Goal: Use online tool/utility: Use online tool/utility

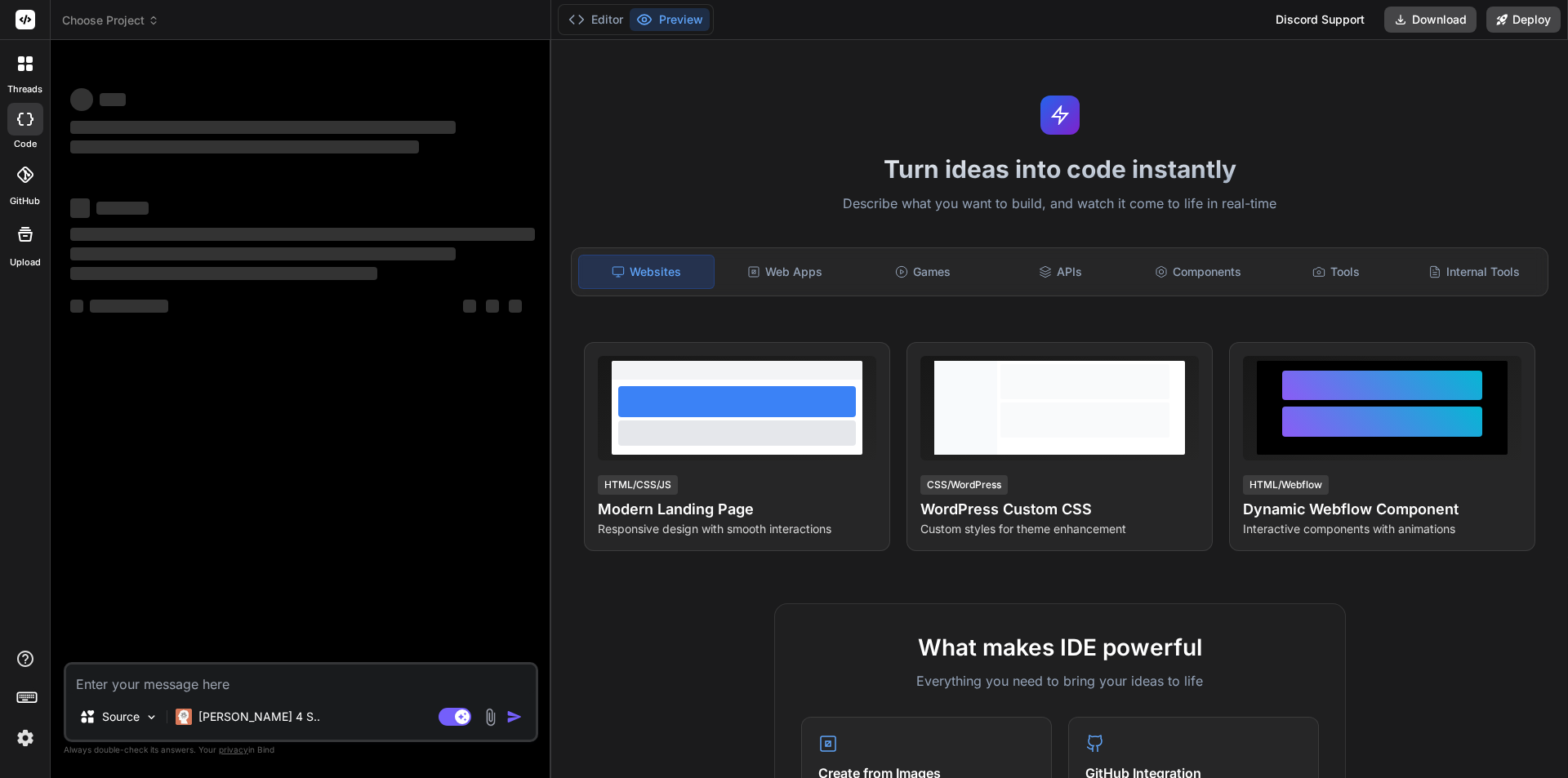
click at [241, 681] on textarea at bounding box center [301, 679] width 470 height 29
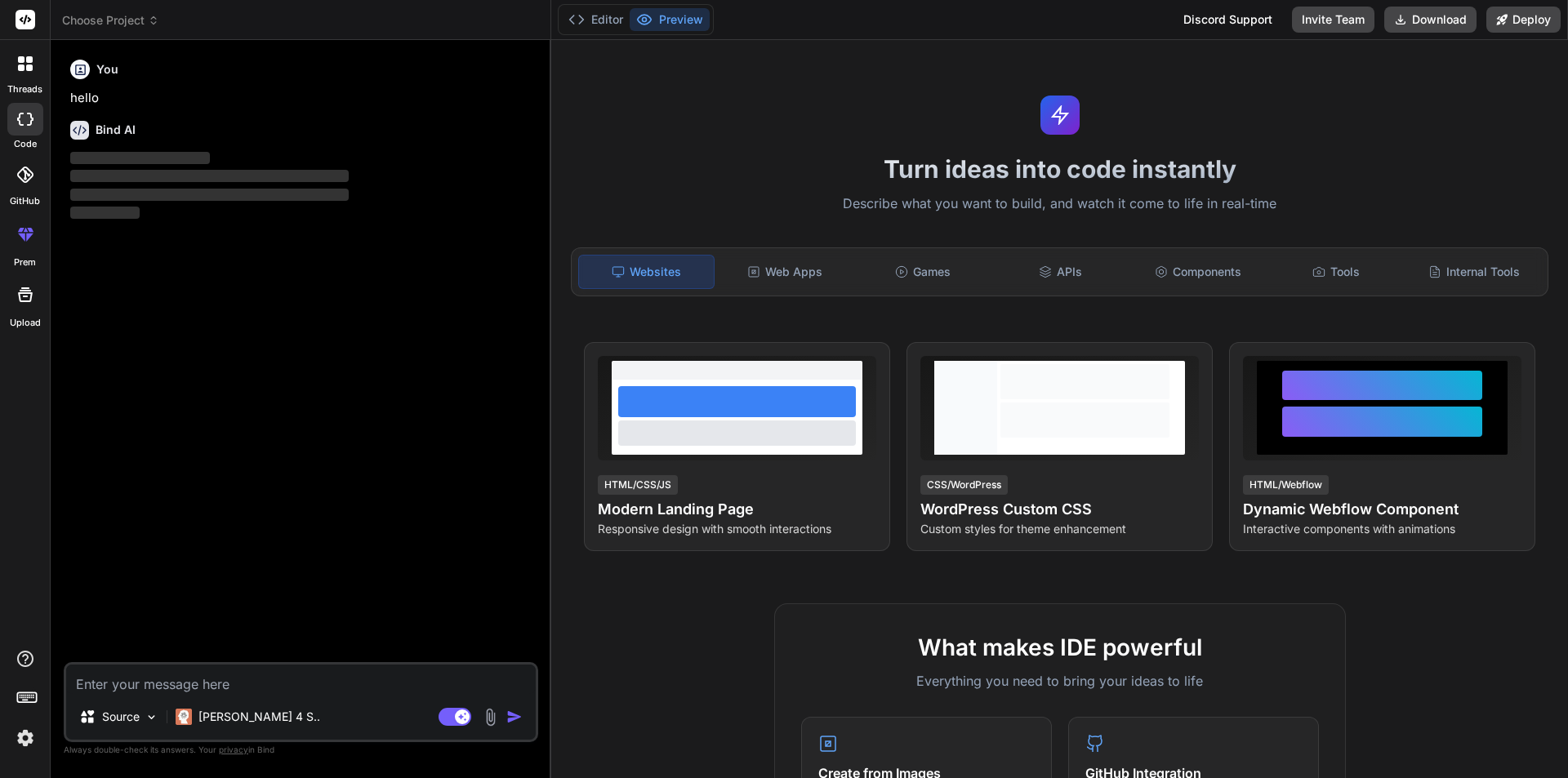
type textarea "x"
type textarea "h"
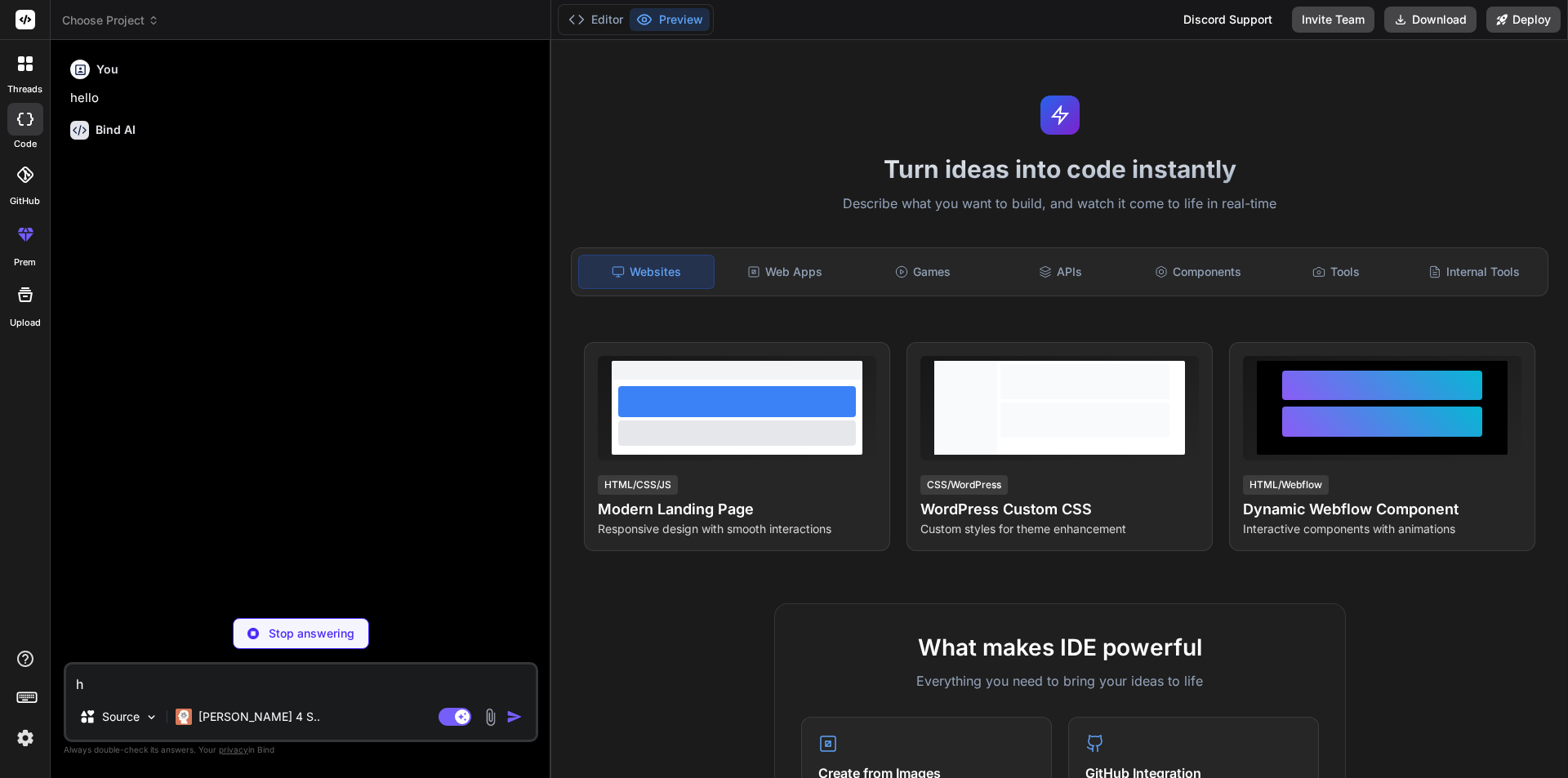
type textarea "x"
type textarea "he"
type textarea "x"
type textarea "hel"
type textarea "x"
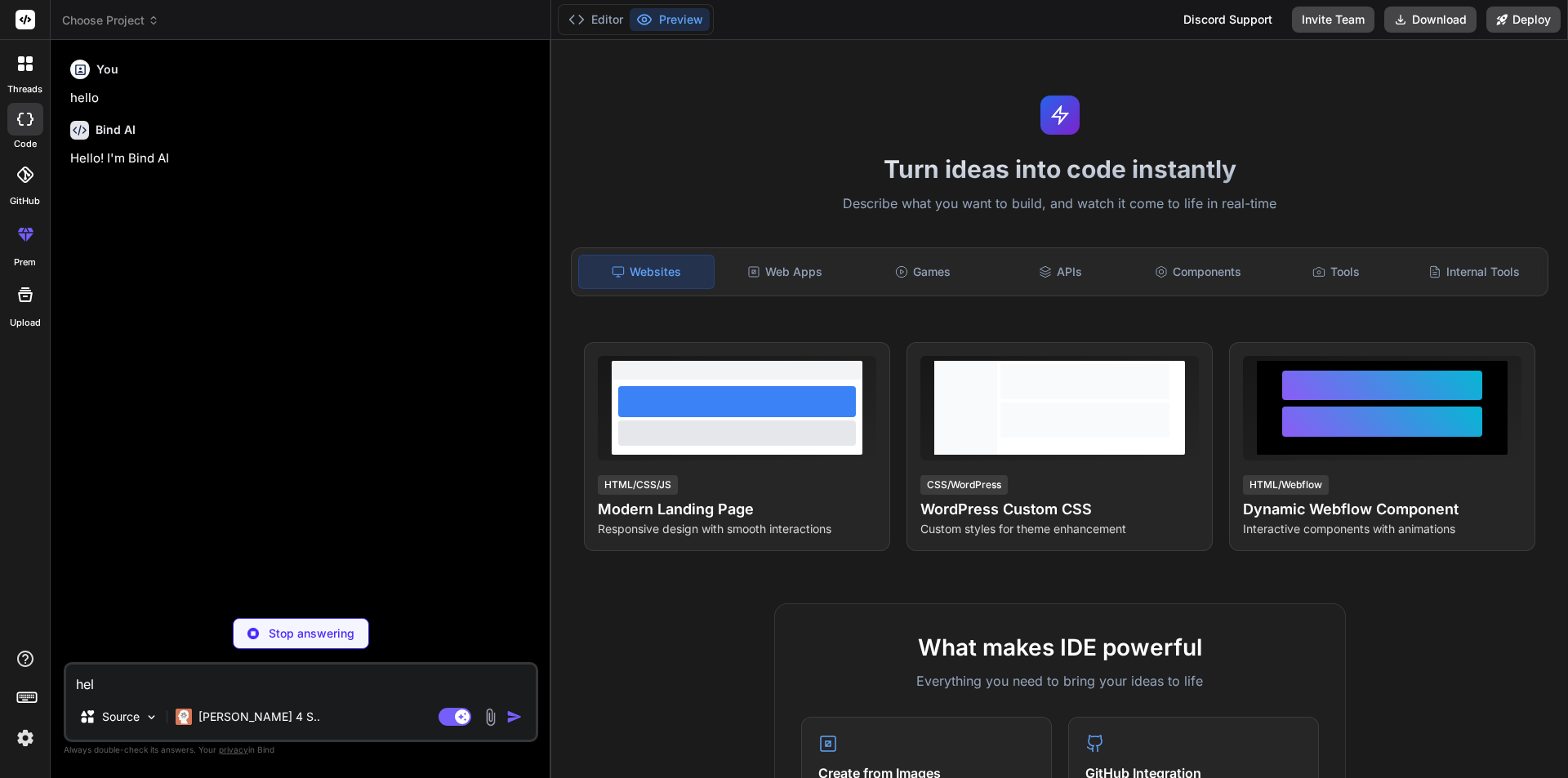
type textarea "hell"
type textarea "x"
type textarea "hello"
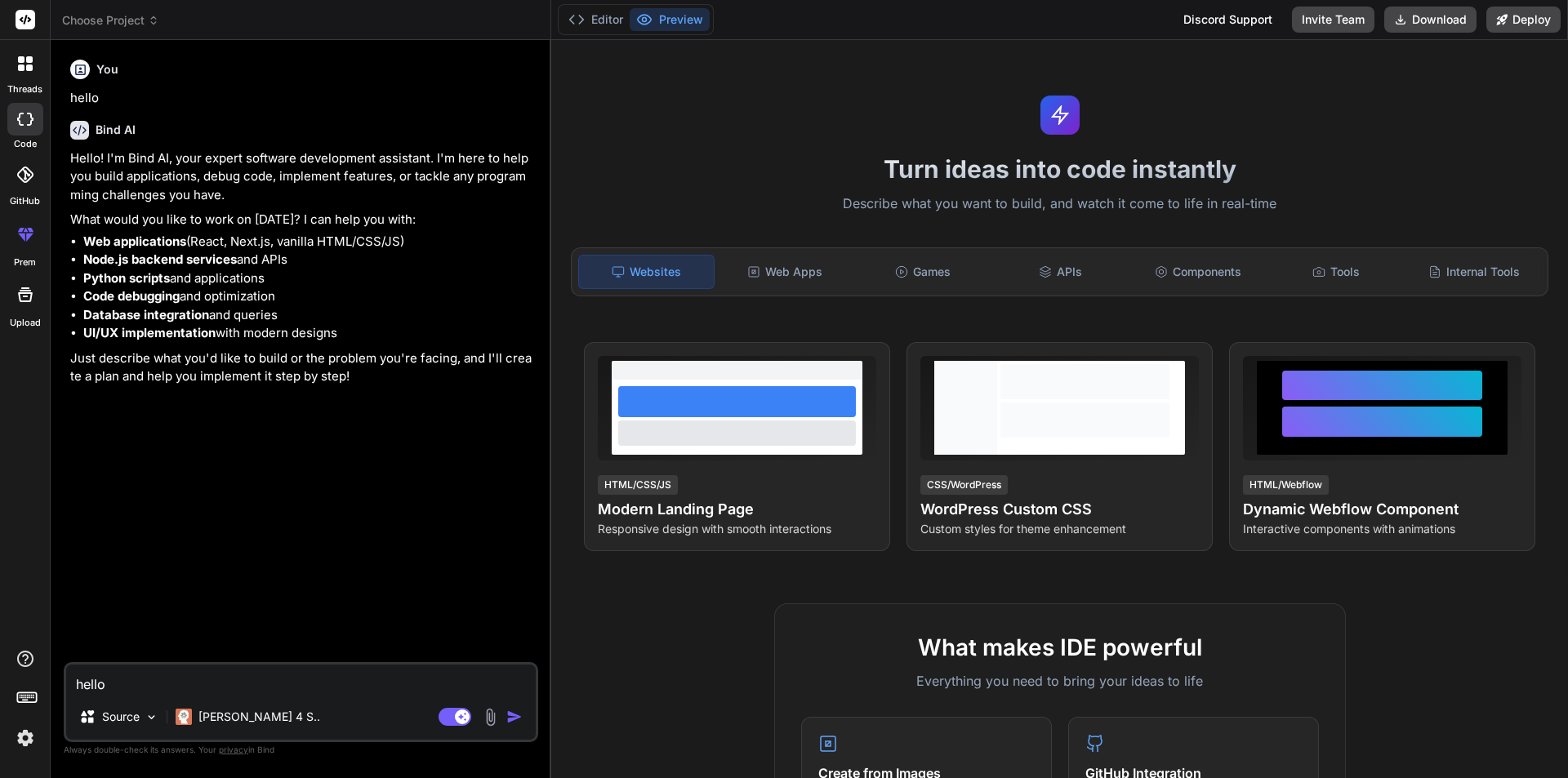
type textarea "x"
drag, startPoint x: 117, startPoint y: 690, endPoint x: 1, endPoint y: 683, distance: 116.2
click at [1, 683] on div "threads code GitHub prem Upload Choose Project Created with Pixso. Bind AI Web …" at bounding box center [784, 389] width 1568 height 778
click at [186, 683] on textarea at bounding box center [301, 679] width 470 height 29
click at [176, 677] on textarea at bounding box center [301, 679] width 470 height 29
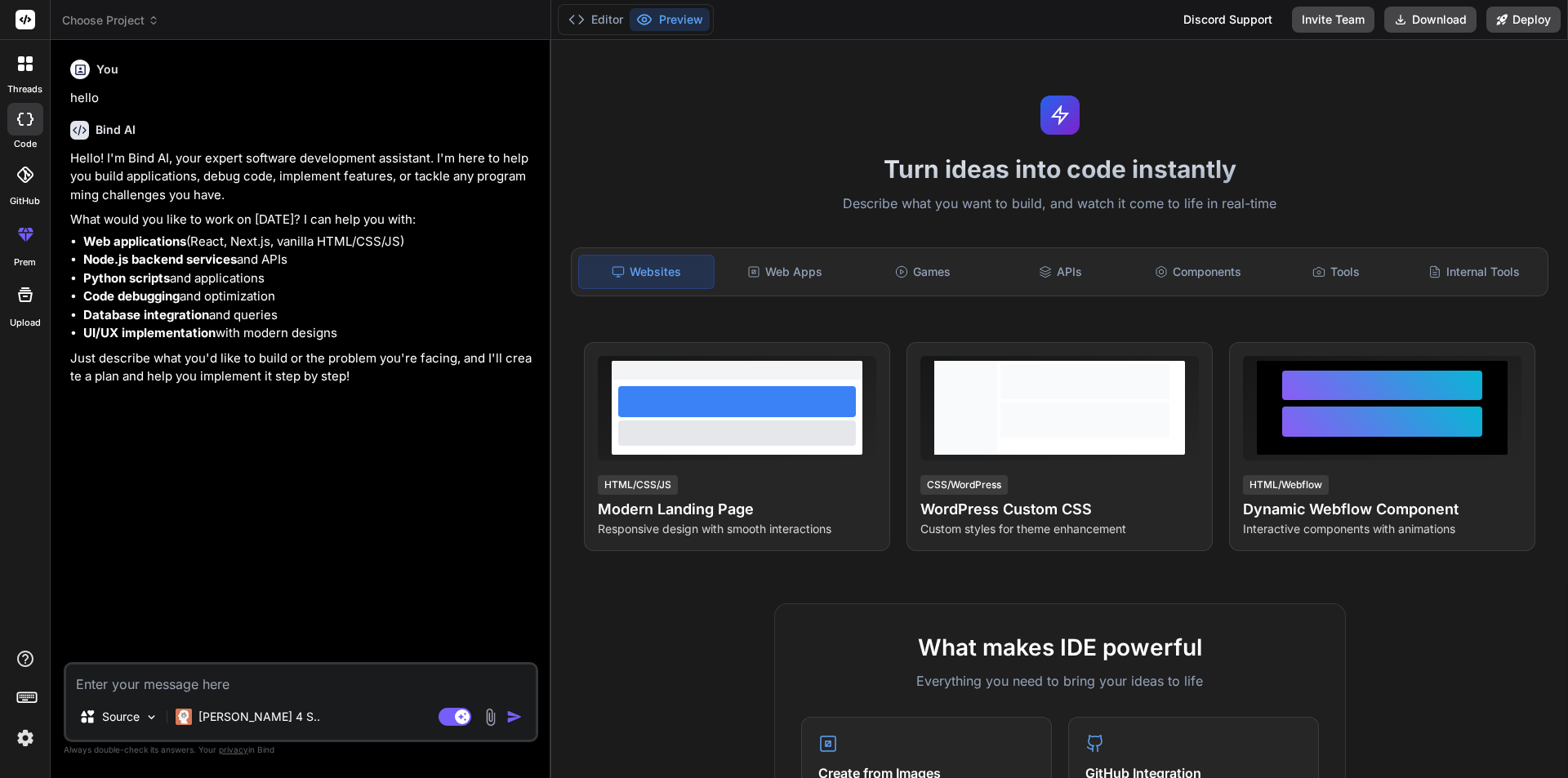
click at [171, 686] on textarea at bounding box center [301, 679] width 470 height 29
click at [135, 712] on p "Source" at bounding box center [121, 717] width 37 height 16
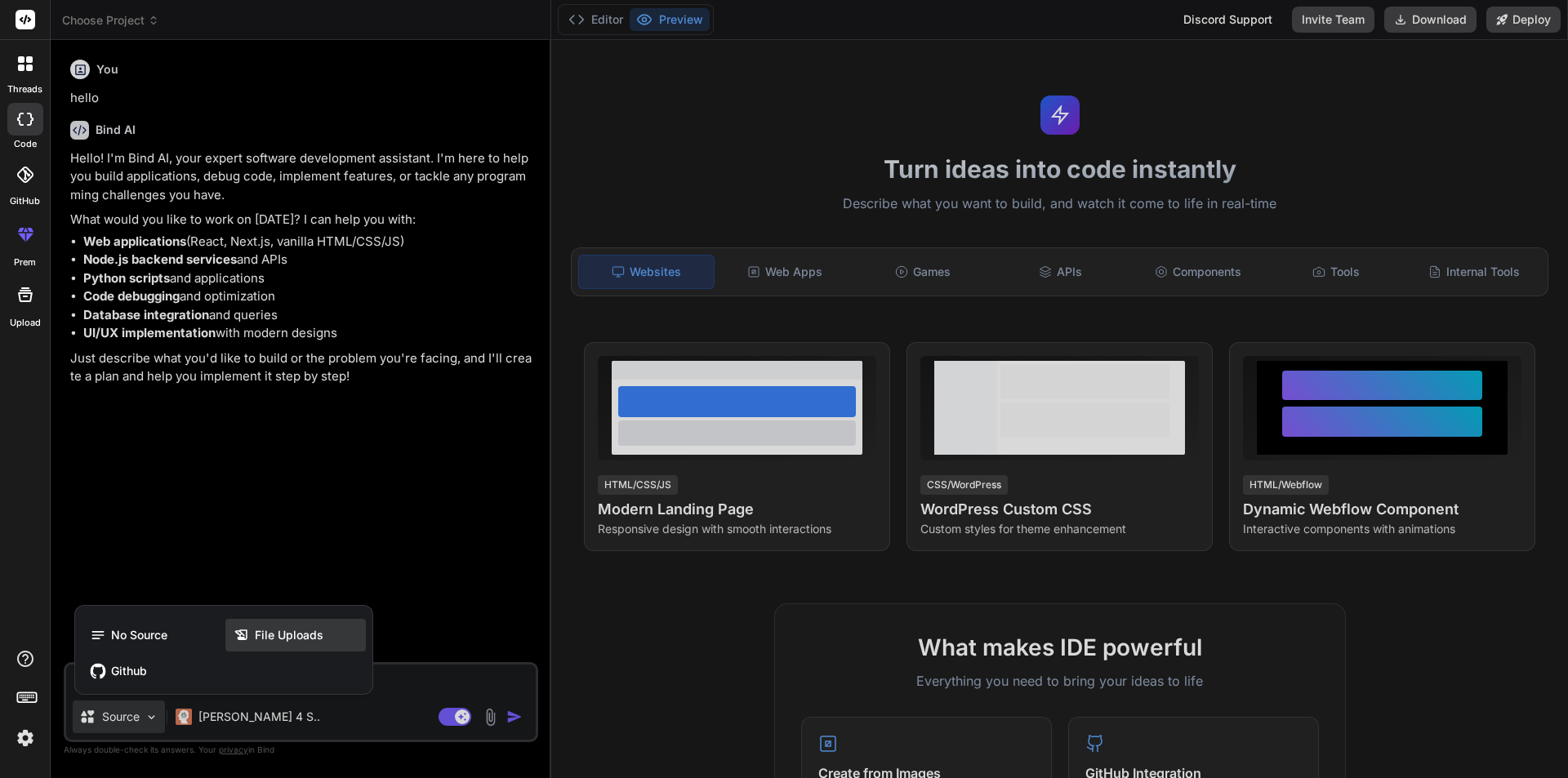
click at [263, 635] on span "File Uploads" at bounding box center [289, 635] width 68 height 16
type textarea "x"
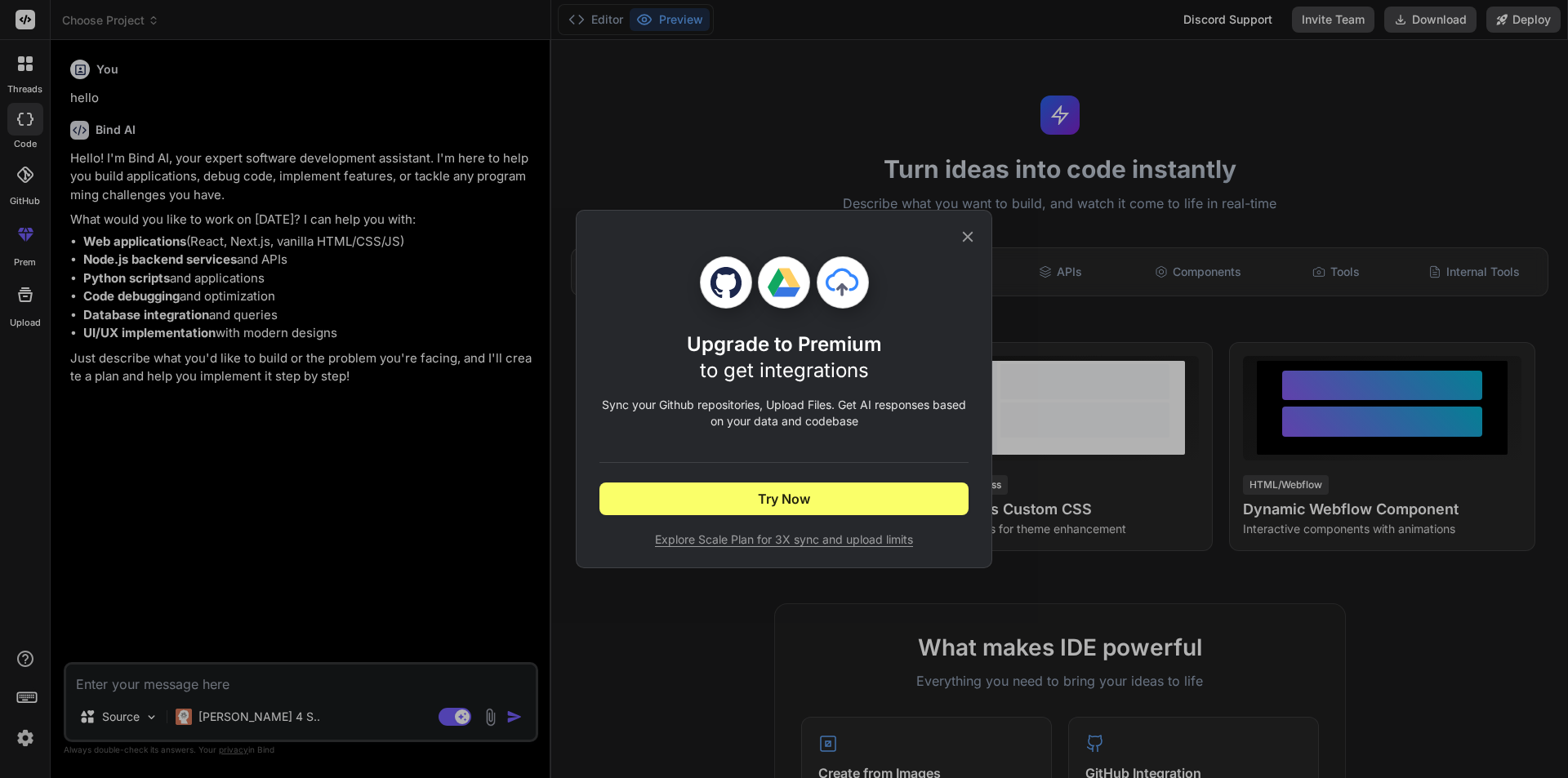
click at [966, 233] on icon at bounding box center [967, 236] width 18 height 18
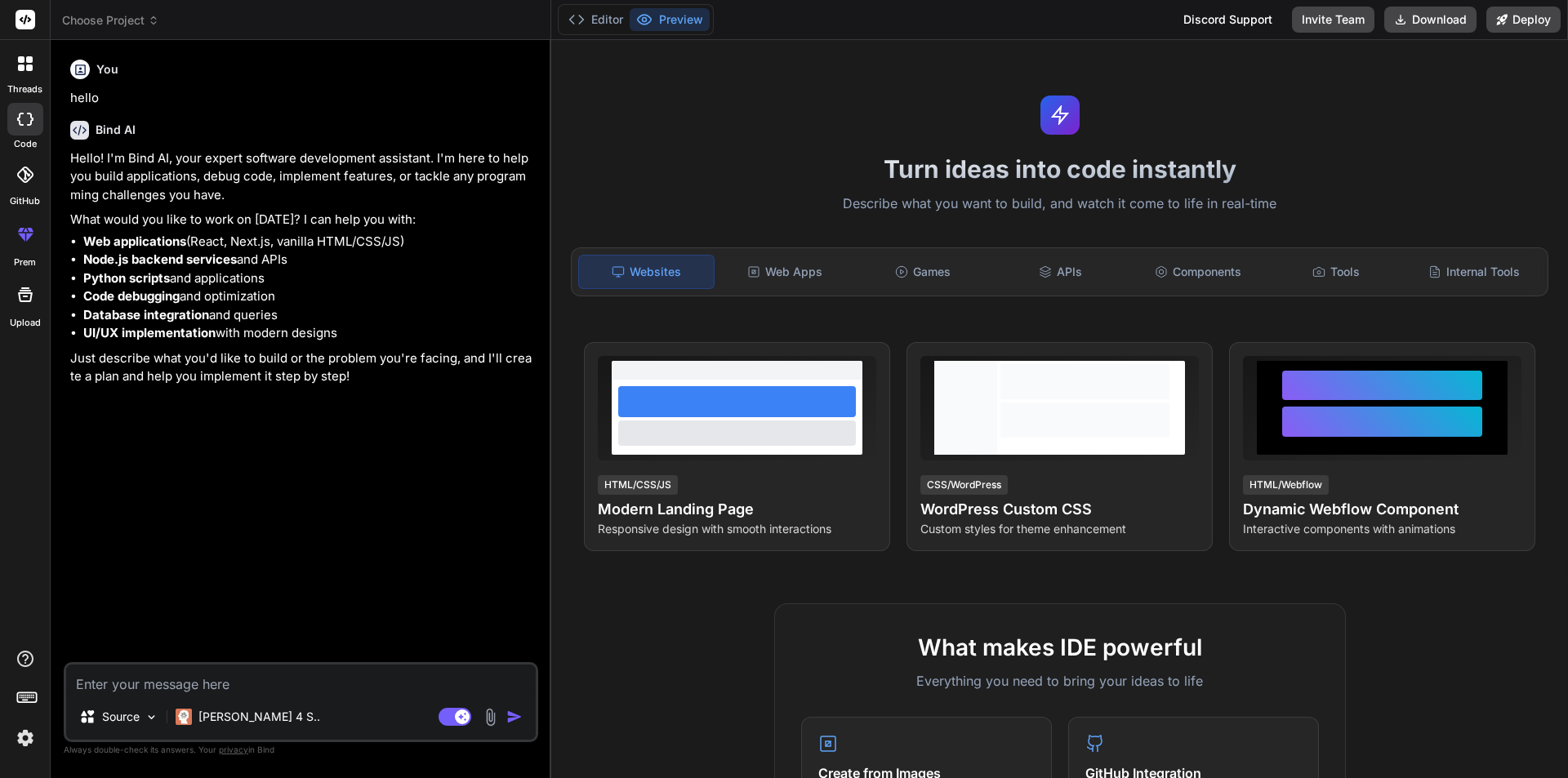
click at [298, 683] on textarea at bounding box center [301, 679] width 470 height 29
click at [147, 689] on textarea at bounding box center [301, 679] width 470 height 29
click at [171, 685] on textarea at bounding box center [301, 679] width 470 height 29
type textarea "c"
type textarea "x"
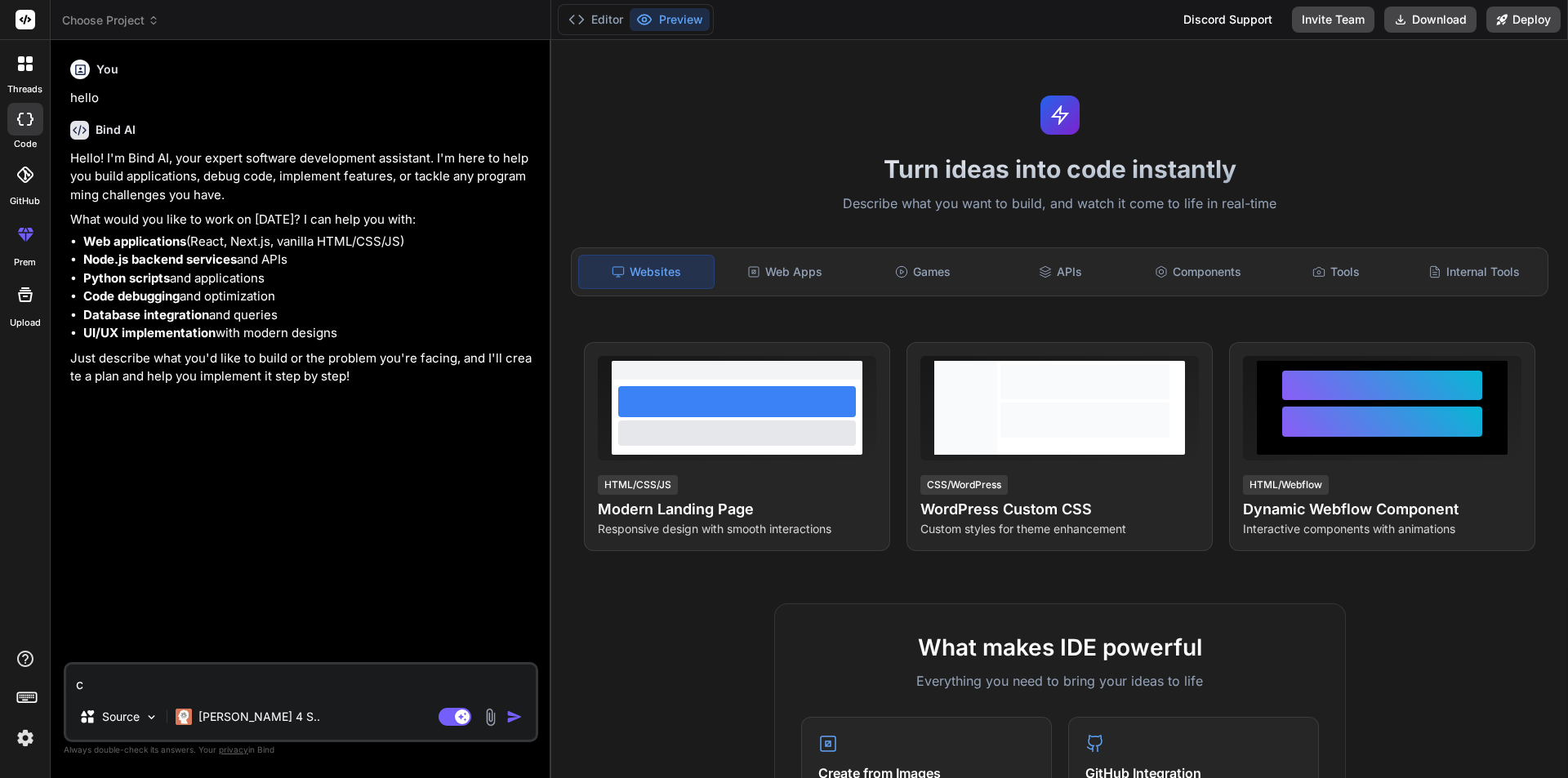
type textarea "cr"
type textarea "x"
type textarea "cre"
type textarea "x"
type textarea "crea"
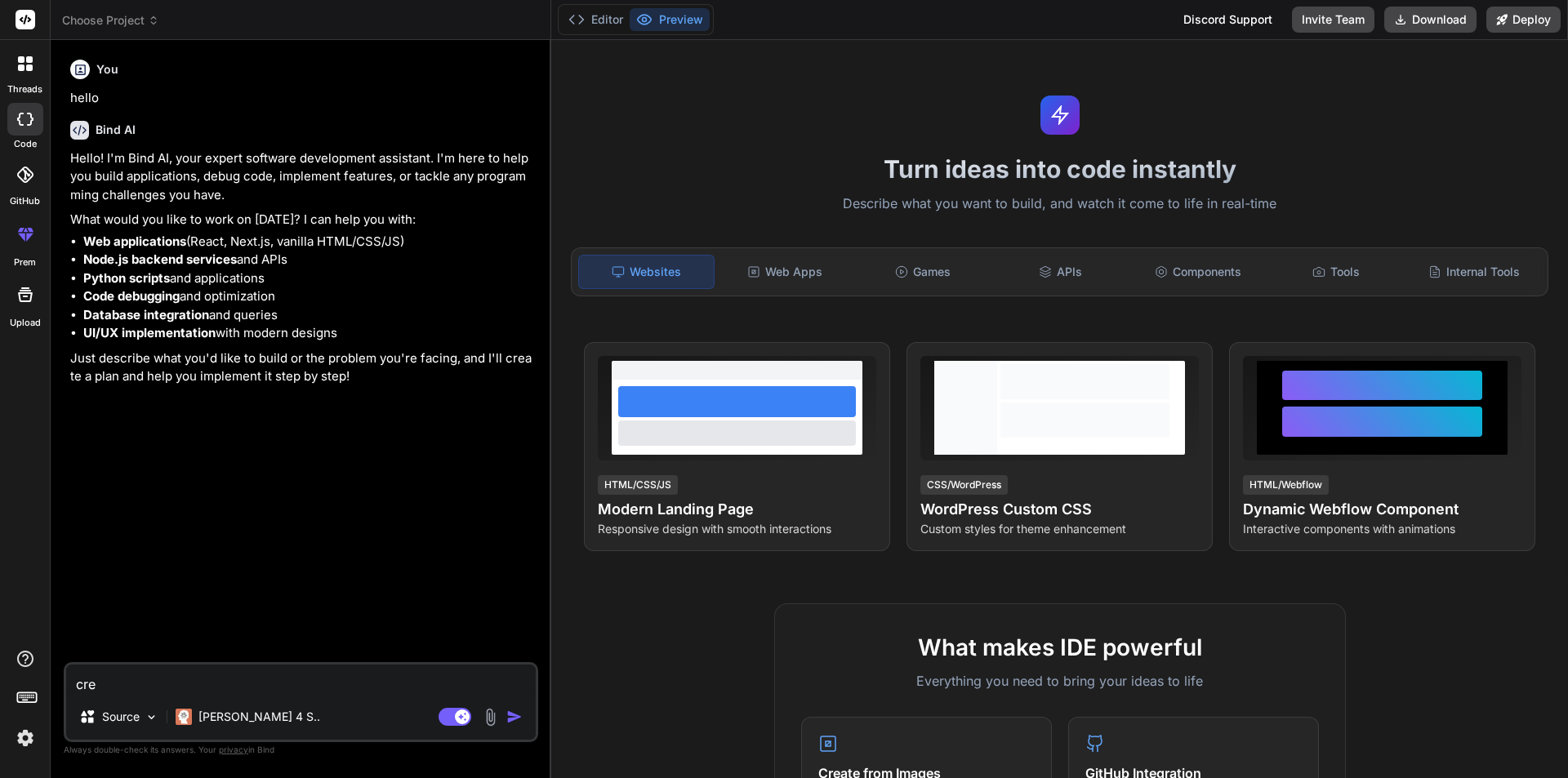
type textarea "x"
type textarea "creae"
type textarea "x"
type textarea "creaet"
type textarea "x"
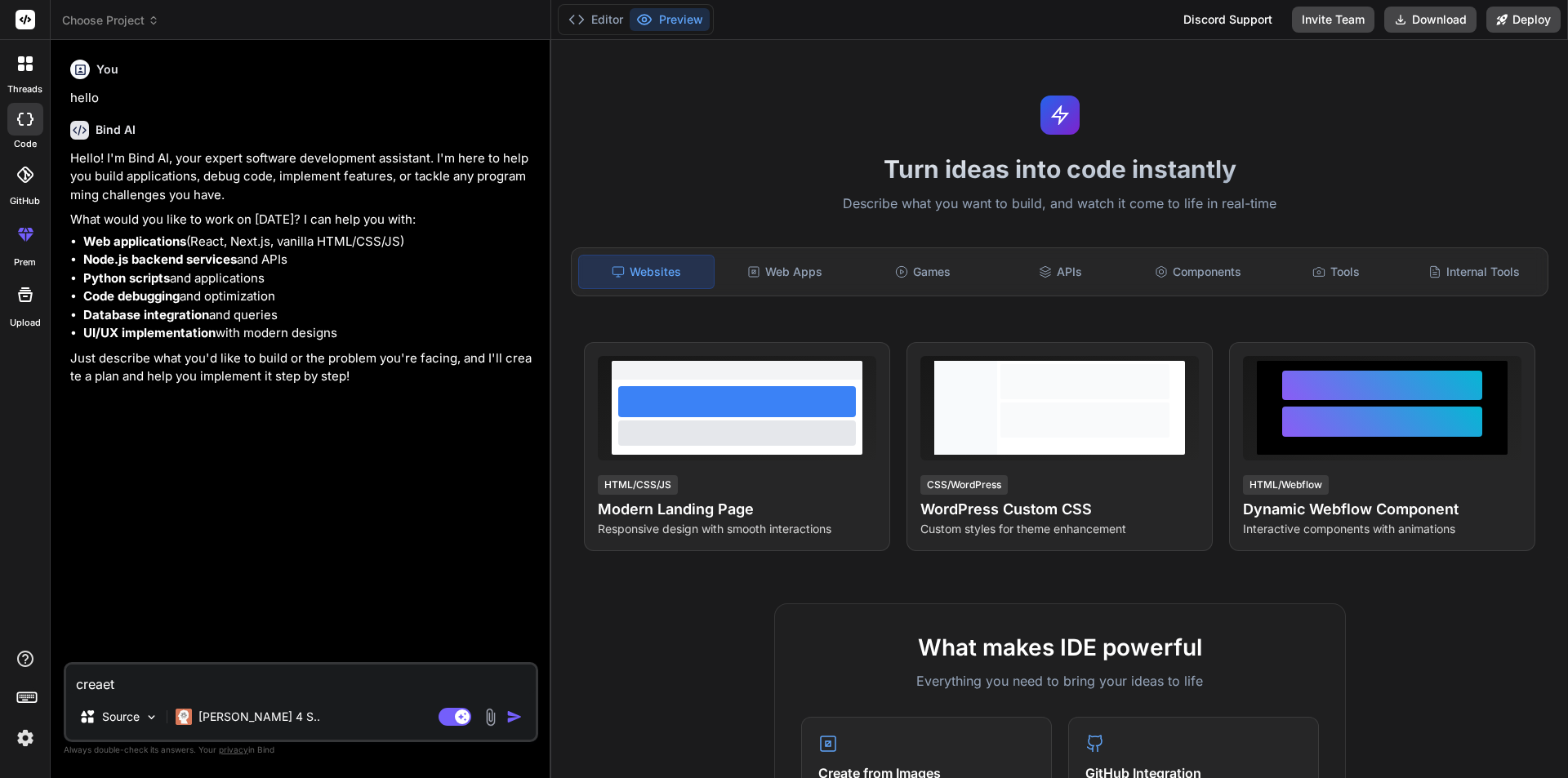
type textarea "creaet"
type textarea "x"
type textarea "creaet"
type textarea "x"
type textarea "creae"
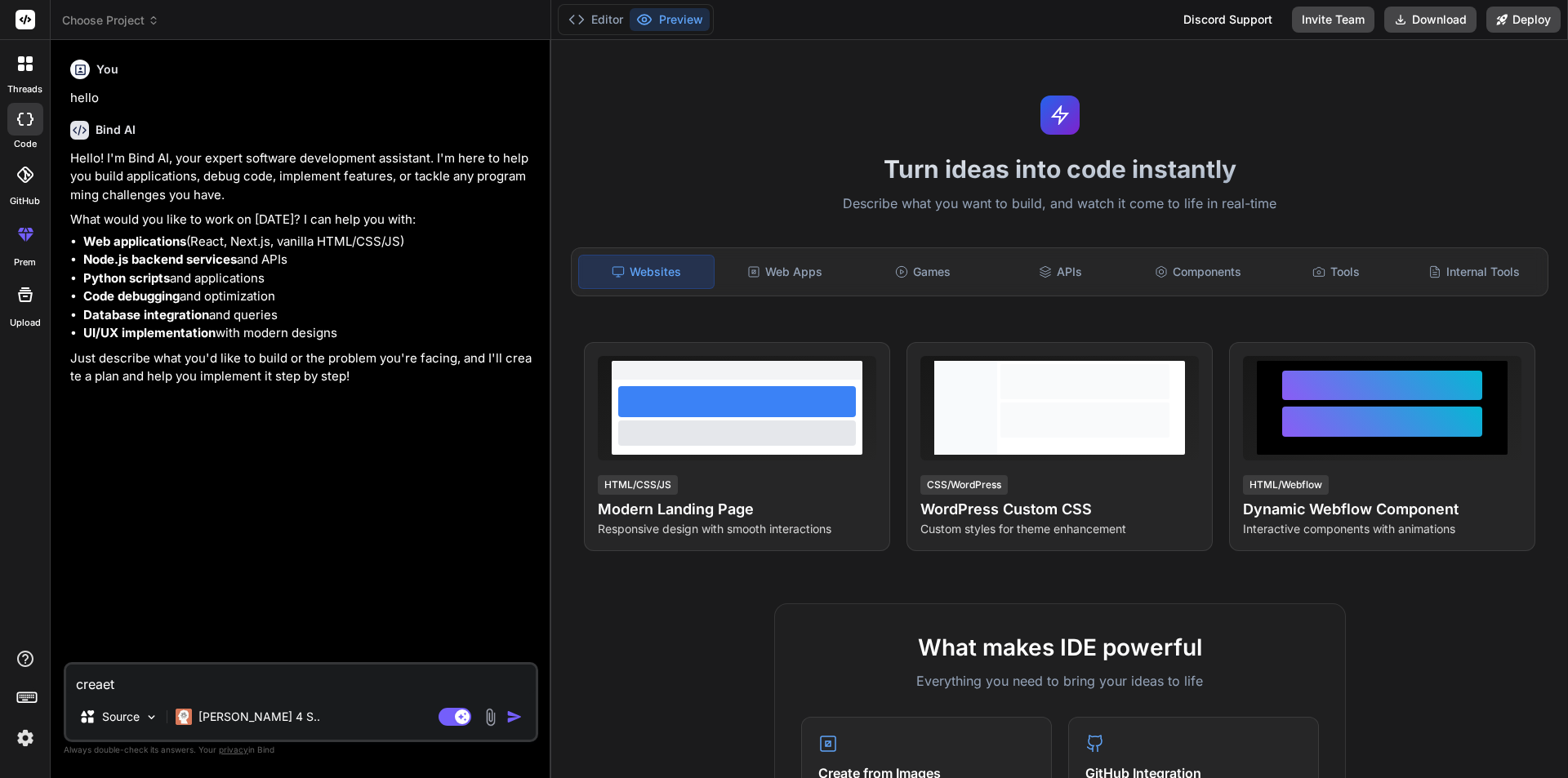
type textarea "x"
type textarea "crea"
type textarea "x"
type textarea "creat"
type textarea "x"
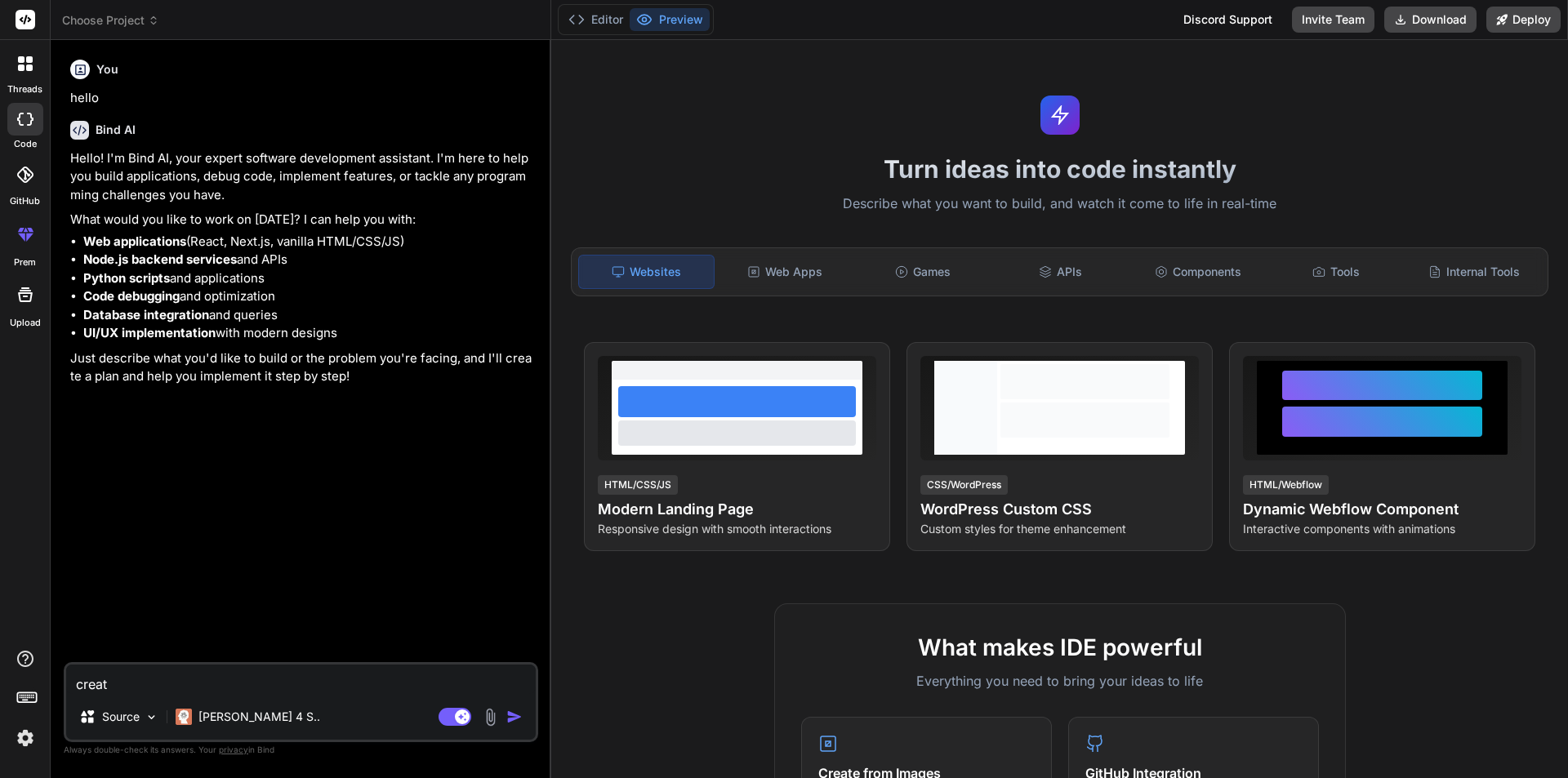
type textarea "create"
type textarea "x"
type textarea "create"
type textarea "x"
type textarea "create s"
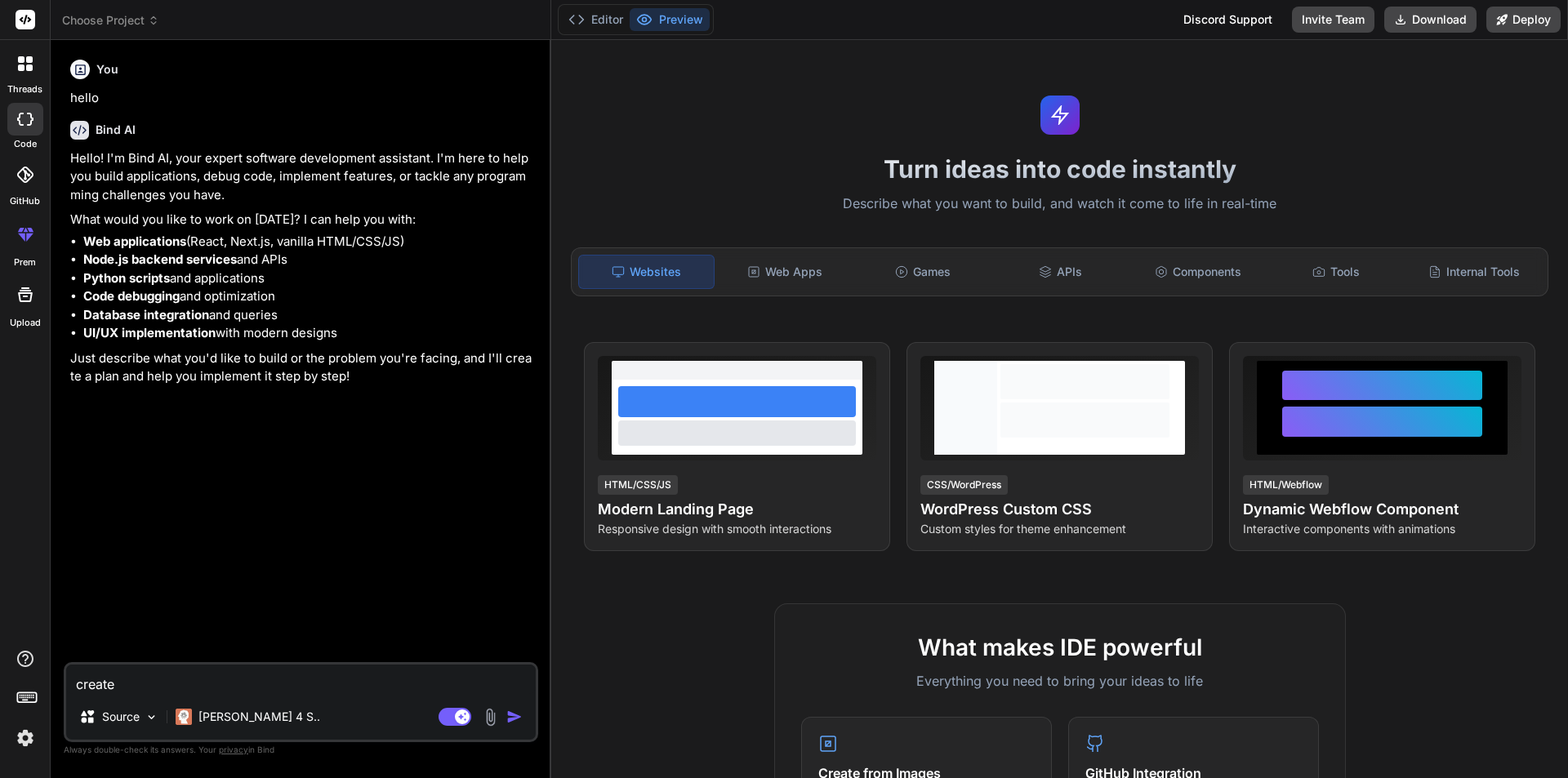
type textarea "x"
type textarea "create si"
type textarea "x"
type textarea "create sim"
type textarea "x"
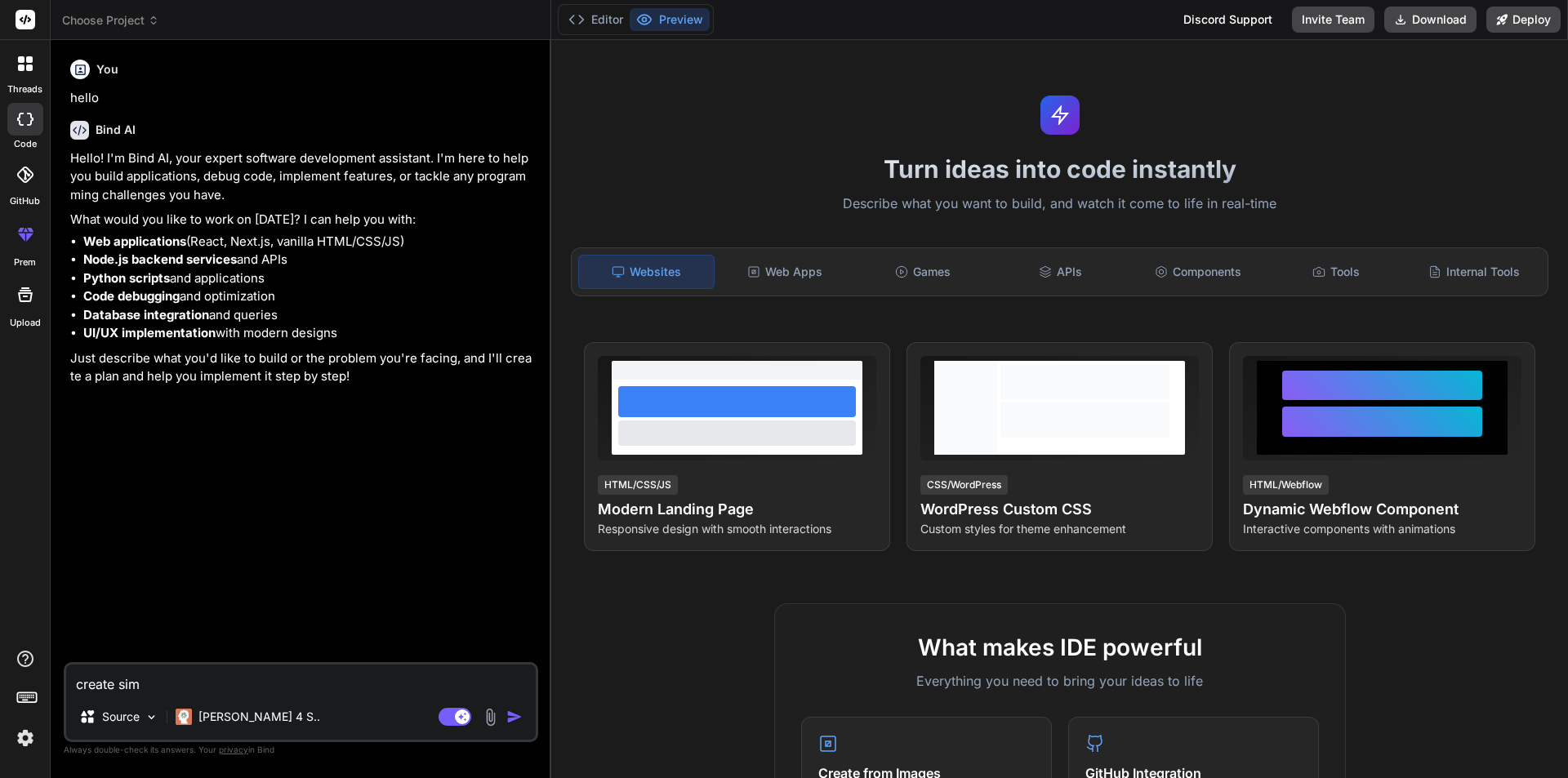
type textarea "create simp"
type textarea "x"
type textarea "create simpl"
type textarea "x"
type textarea "create simple"
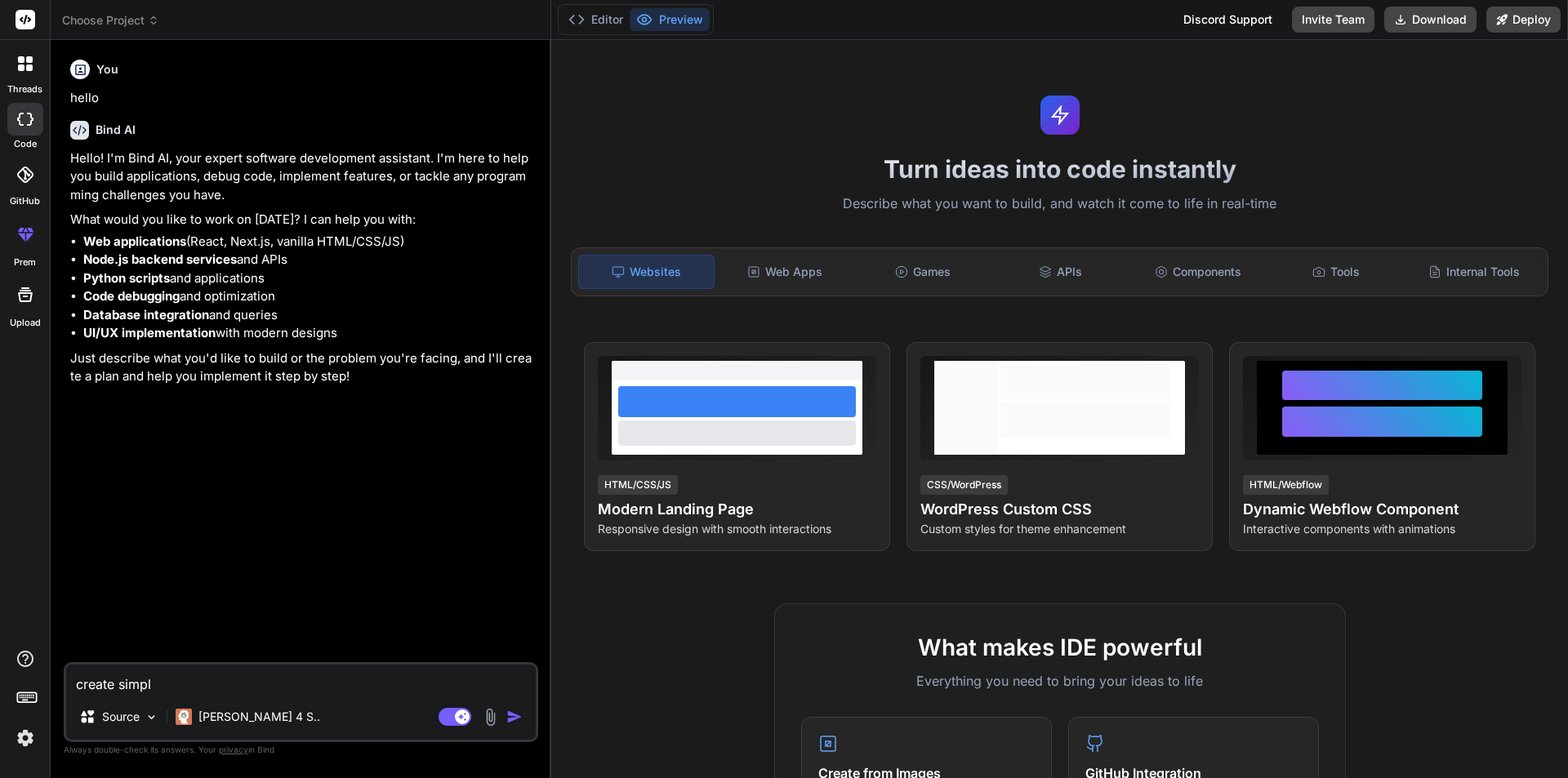
type textarea "x"
type textarea "create simple"
type textarea "x"
paste textarea "Certificate10"
type textarea "create simple Certificate10"
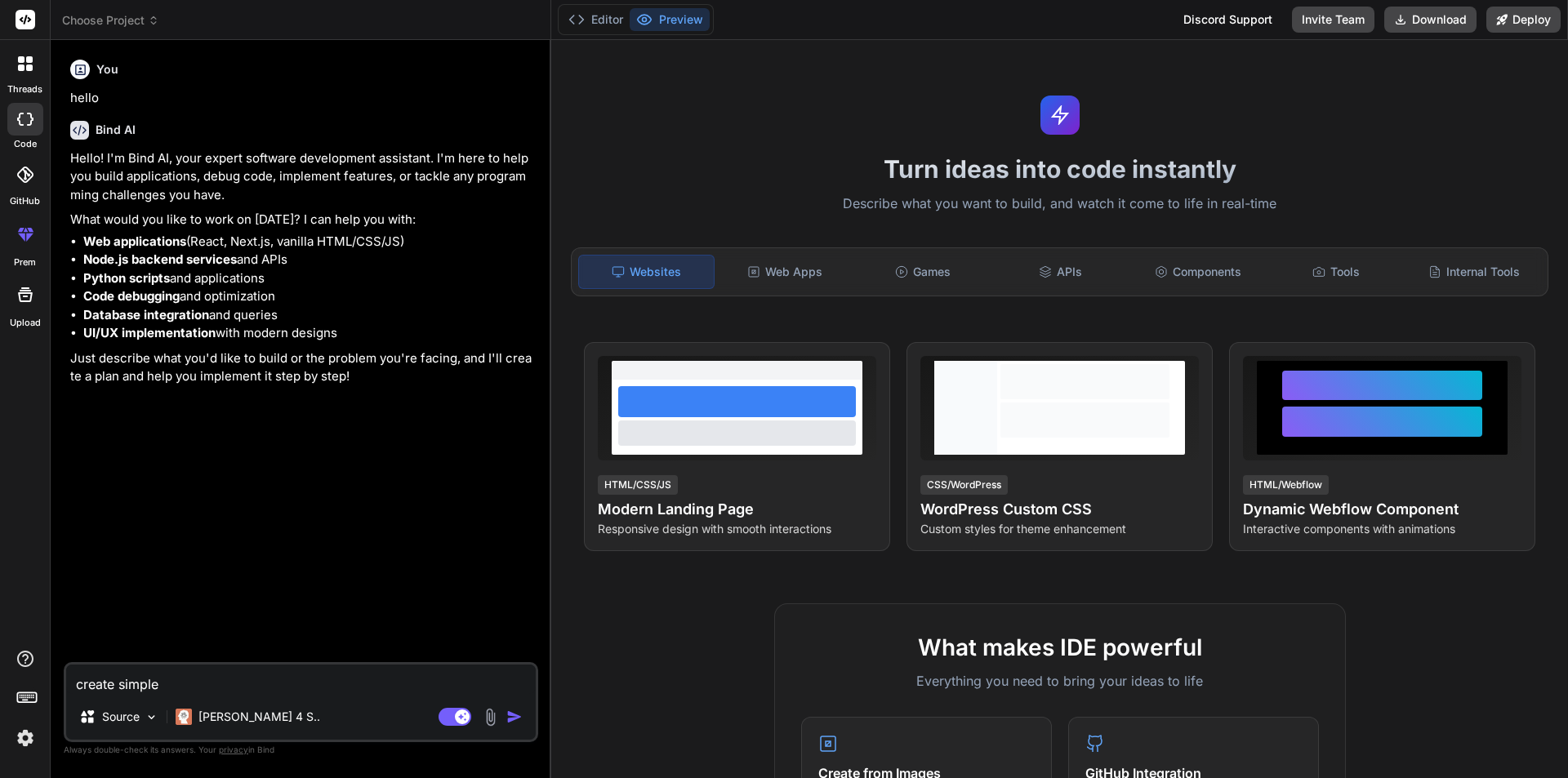
type textarea "x"
type textarea "create simple Certificate1"
type textarea "x"
type textarea "create simple Certificate"
type textarea "x"
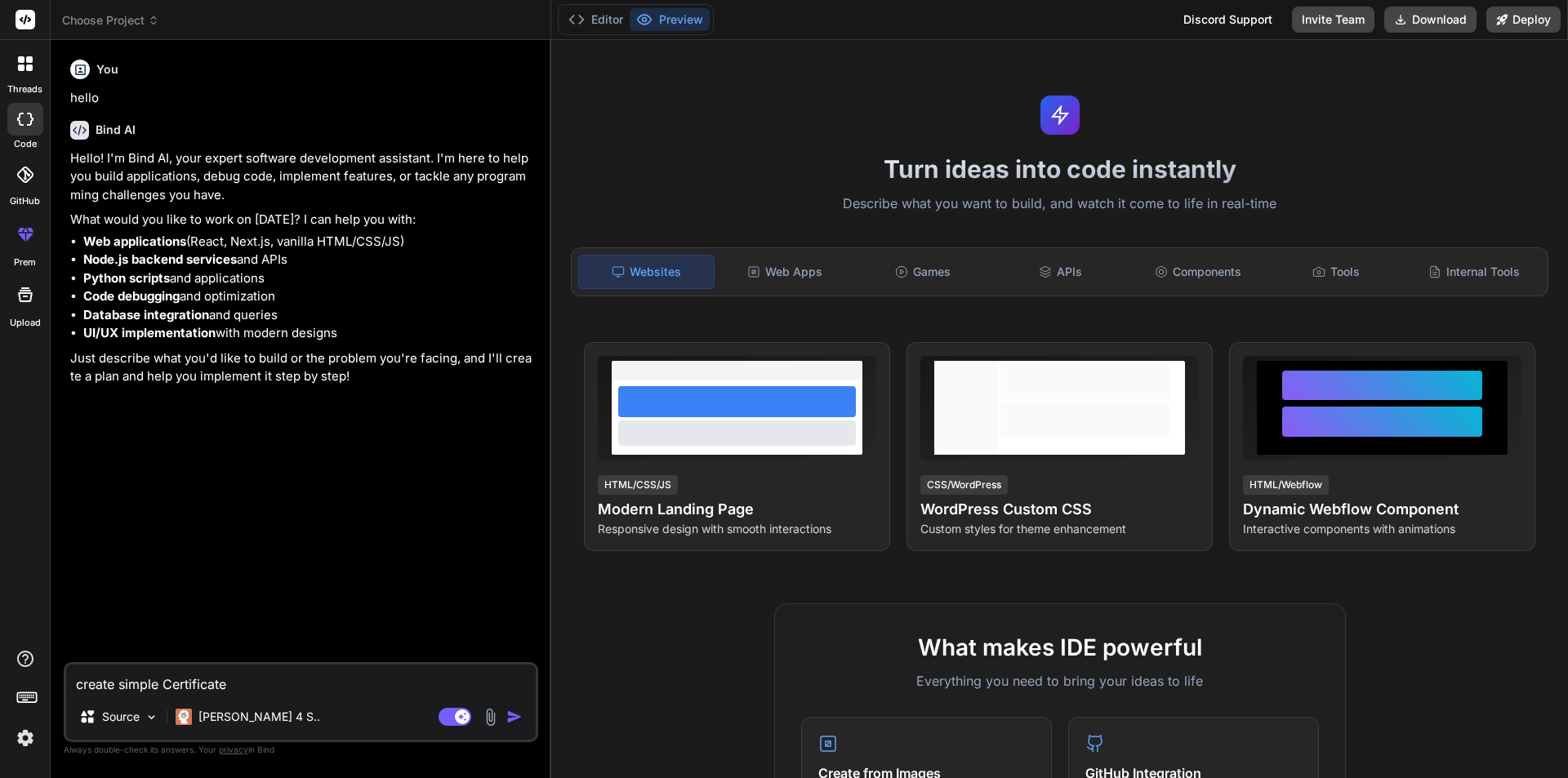
type textarea "create simple Certificate"
type textarea "x"
type textarea "create simple Certificate h"
type textarea "x"
type textarea "create simple Certificate htm"
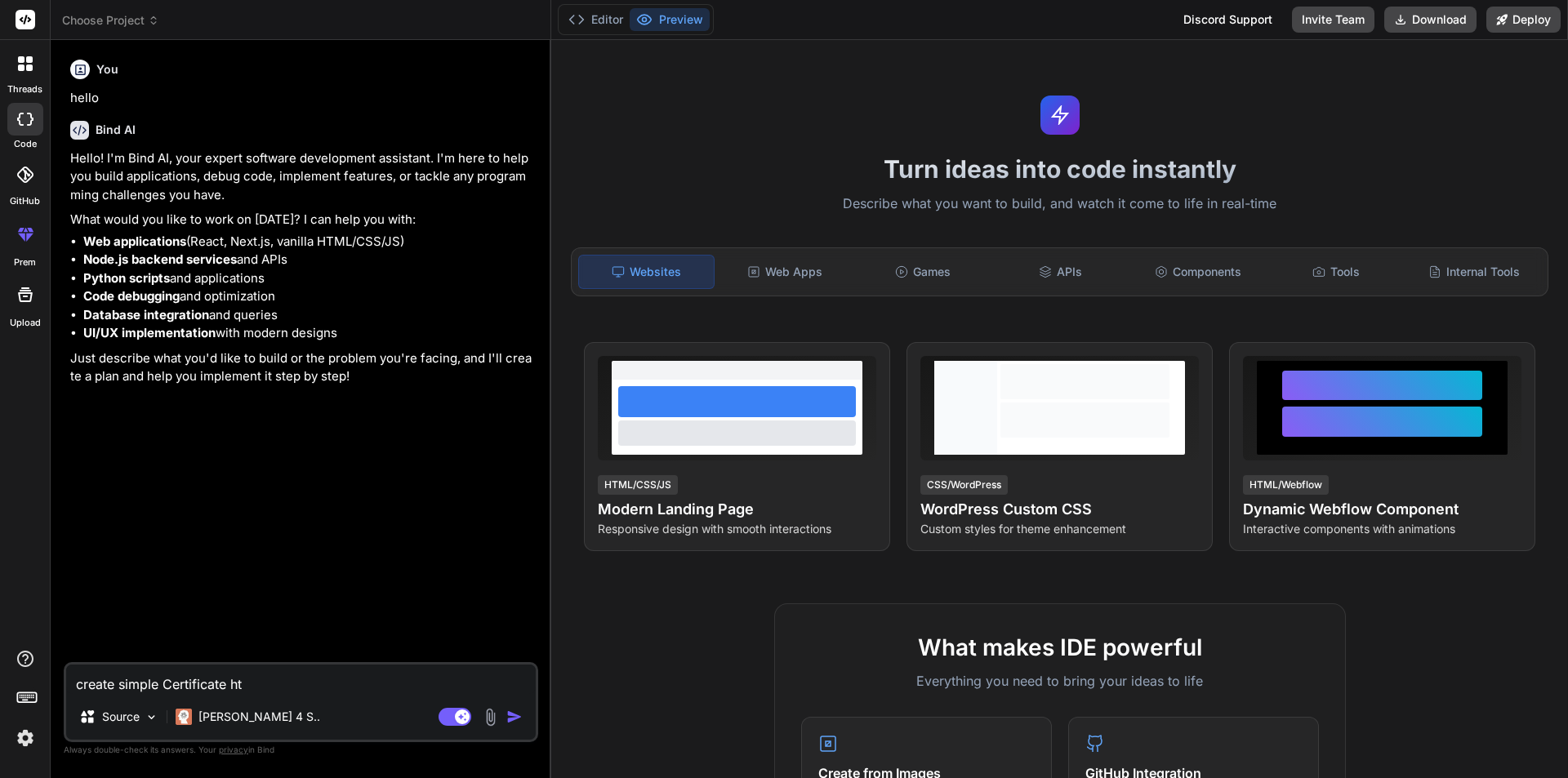
type textarea "x"
type textarea "create simple Certificate html"
type textarea "x"
type textarea "create simple Certificate html"
type textarea "x"
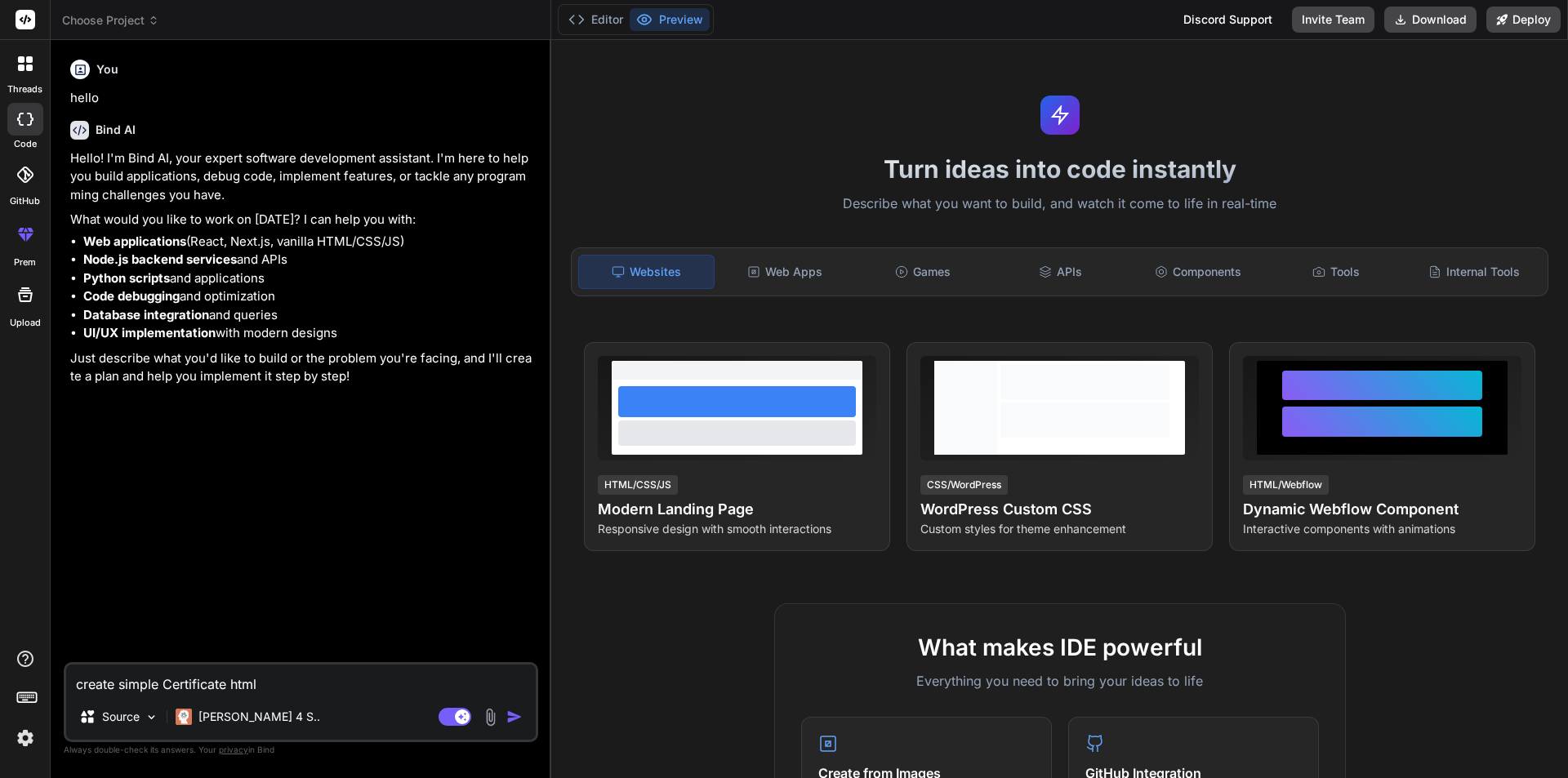
type textarea "create simple Certificate html p"
type textarea "x"
type textarea "create simple Certificate html pa"
type textarea "x"
type textarea "create simple Certificate html pag"
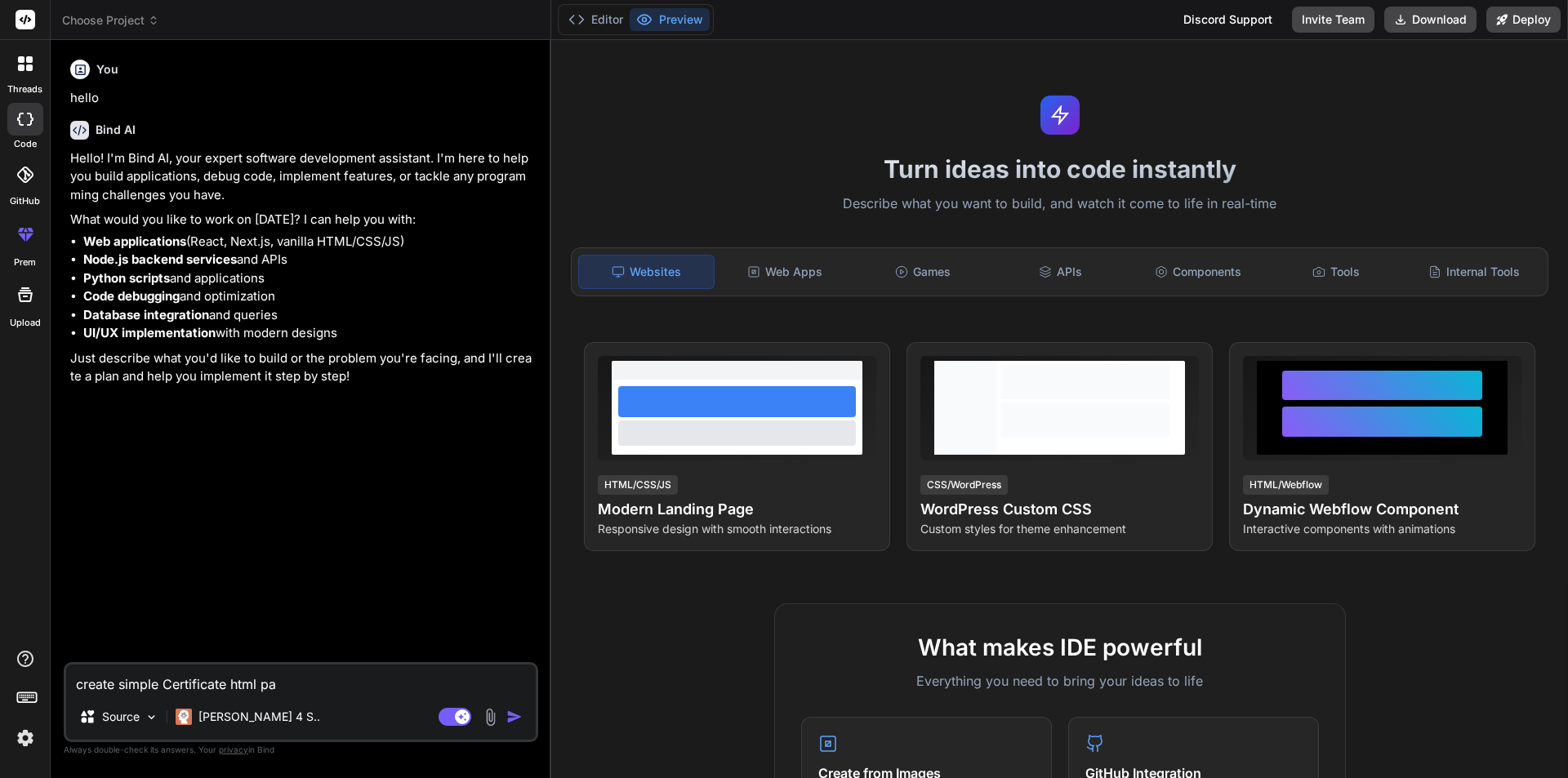
type textarea "x"
type textarea "create simple Certificate html page"
type textarea "x"
type textarea "create simple Certificate html page"
type textarea "x"
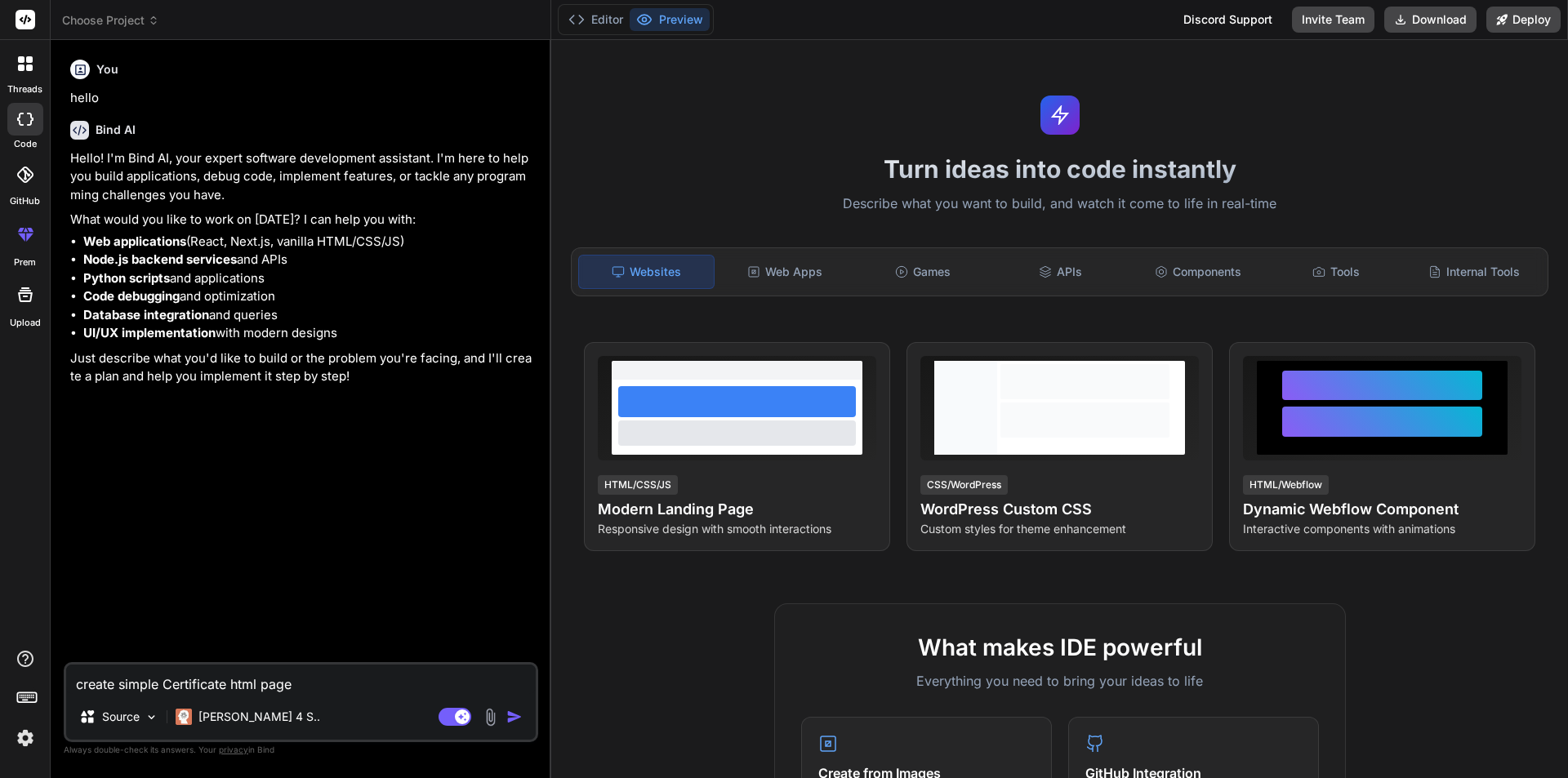
type textarea "create simple Certificate html page u"
type textarea "x"
type textarea "create simple Certificate html page us"
type textarea "x"
type textarea "create simple Certificate html page usi"
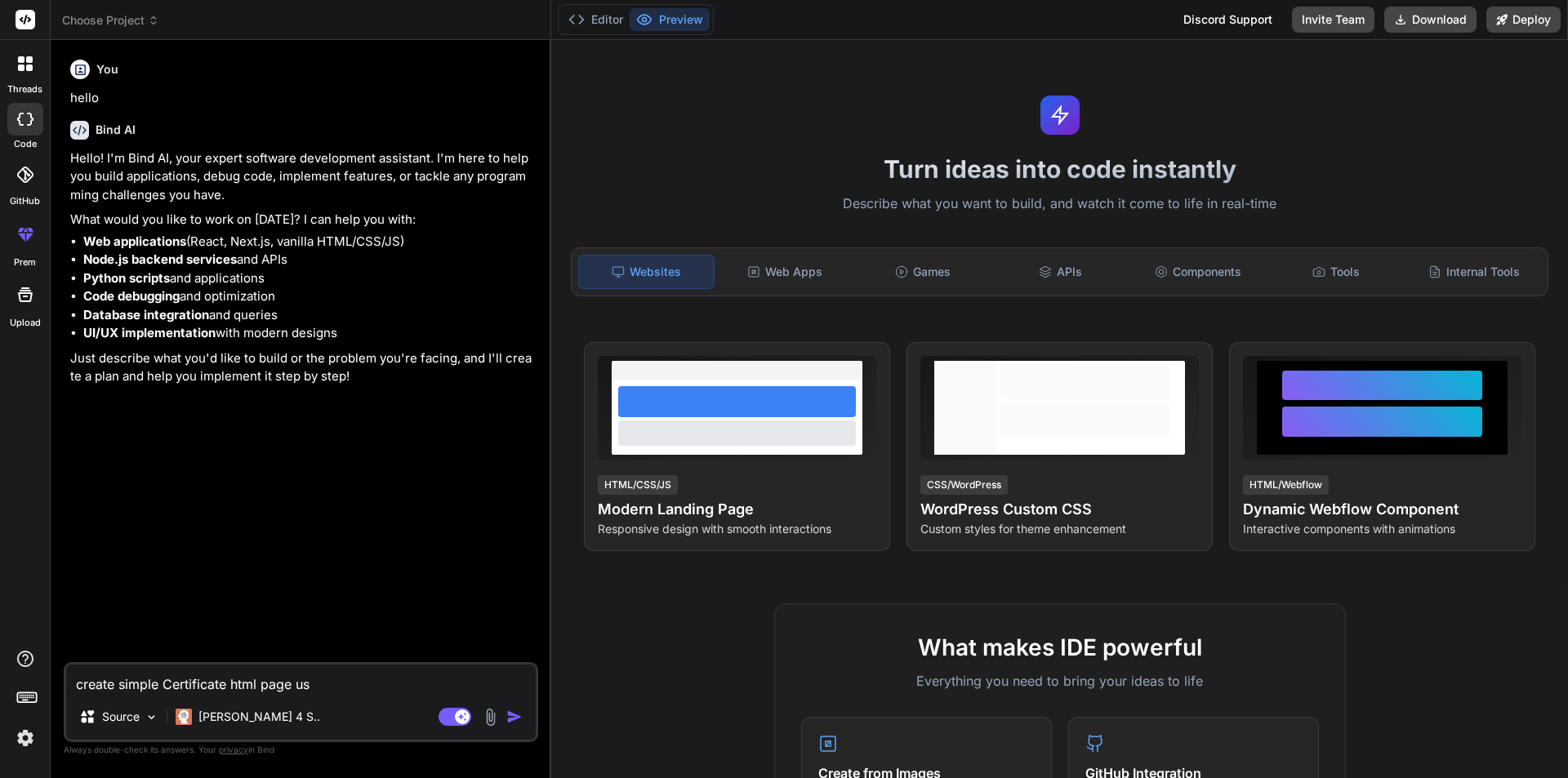
type textarea "x"
type textarea "create simple Certificate html page usin"
type textarea "x"
type textarea "create simple Certificate html page using"
type textarea "x"
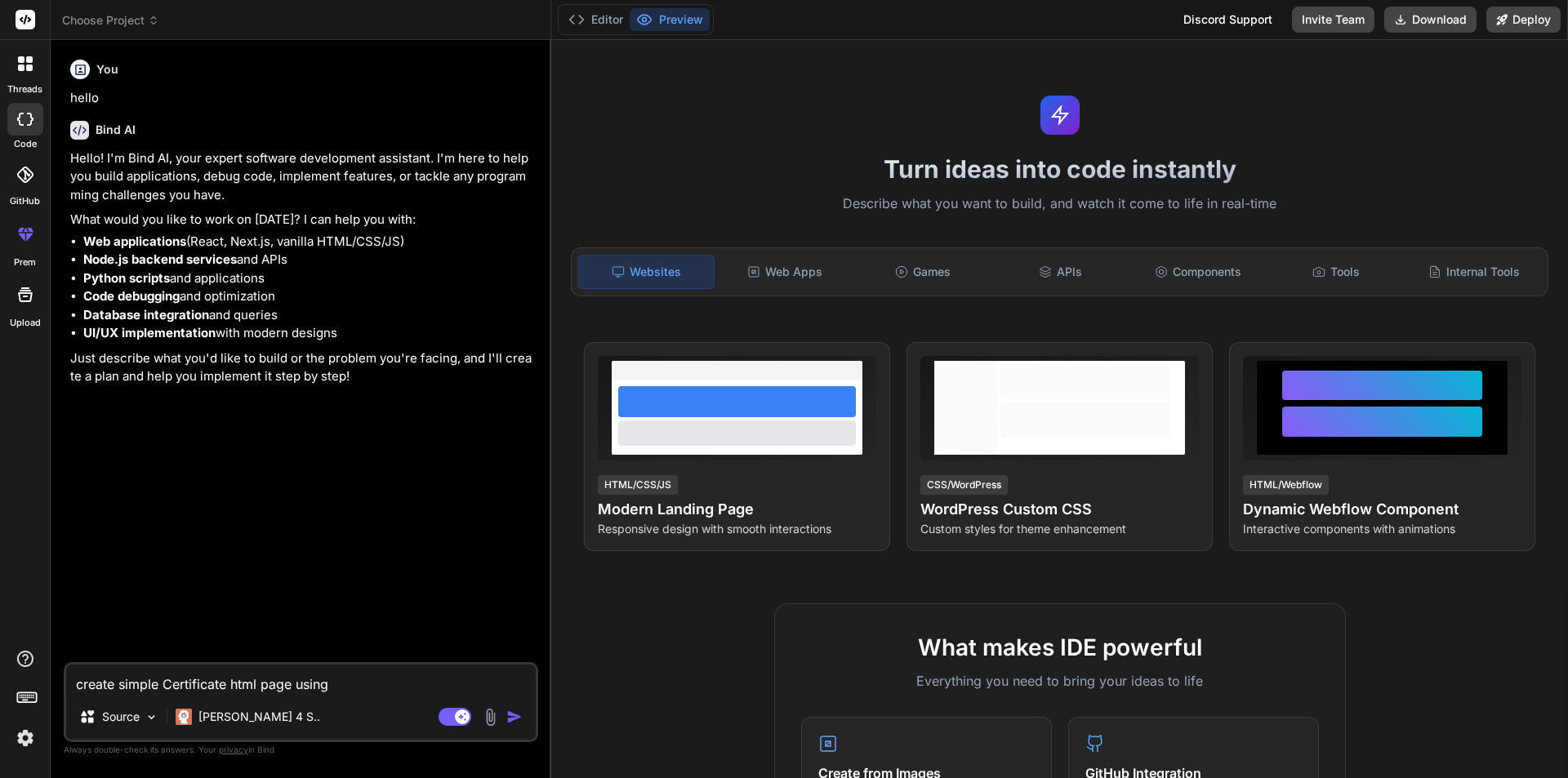
type textarea "create simple Certificate html page using"
type textarea "x"
type textarea "create simple Certificate html page using t"
type textarea "x"
type textarea "create simple Certificate html page using ta"
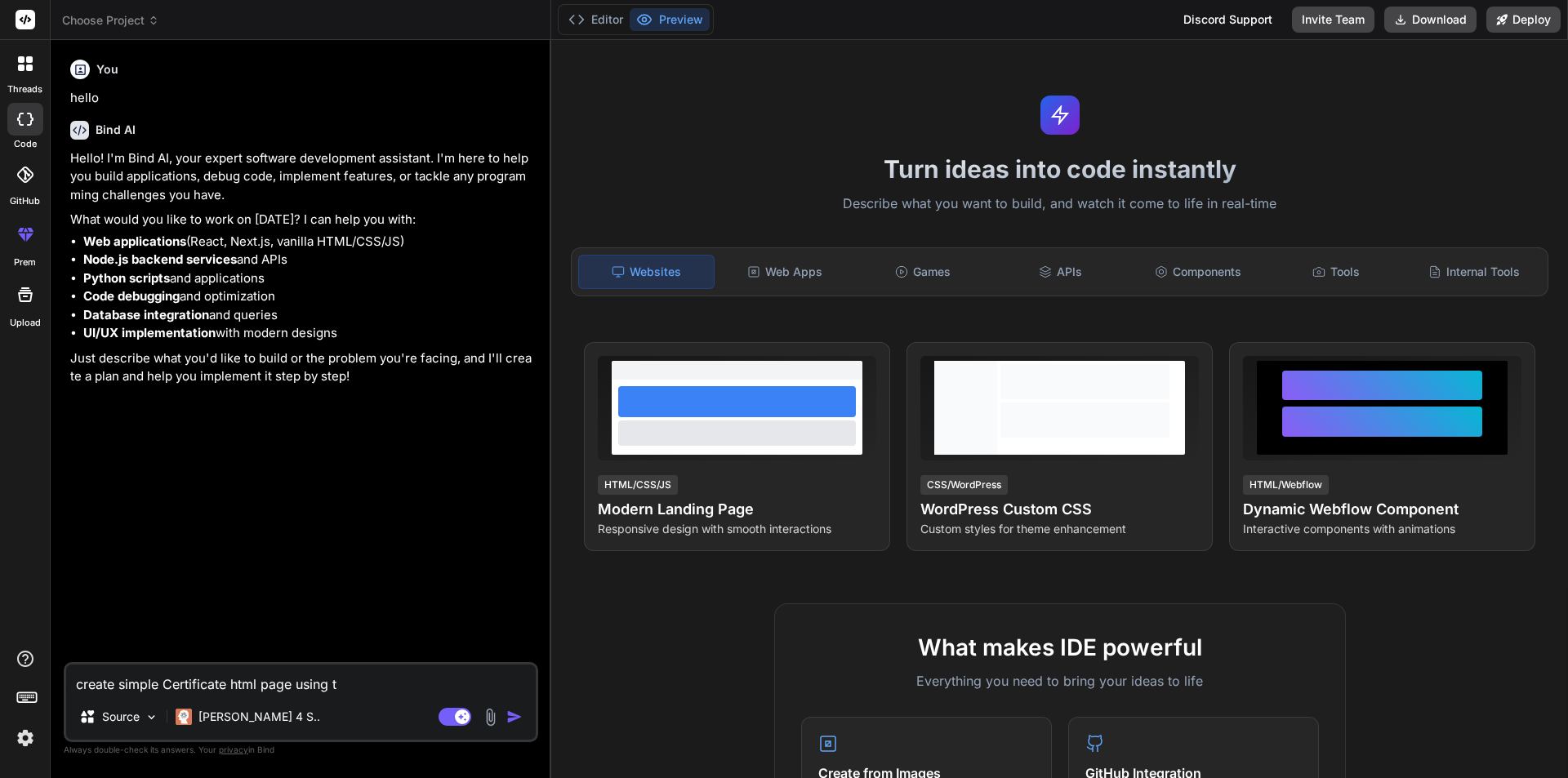
type textarea "x"
type textarea "create simple Certificate html page using tab"
type textarea "x"
type textarea "create simple Certificate html page using tabl"
type textarea "x"
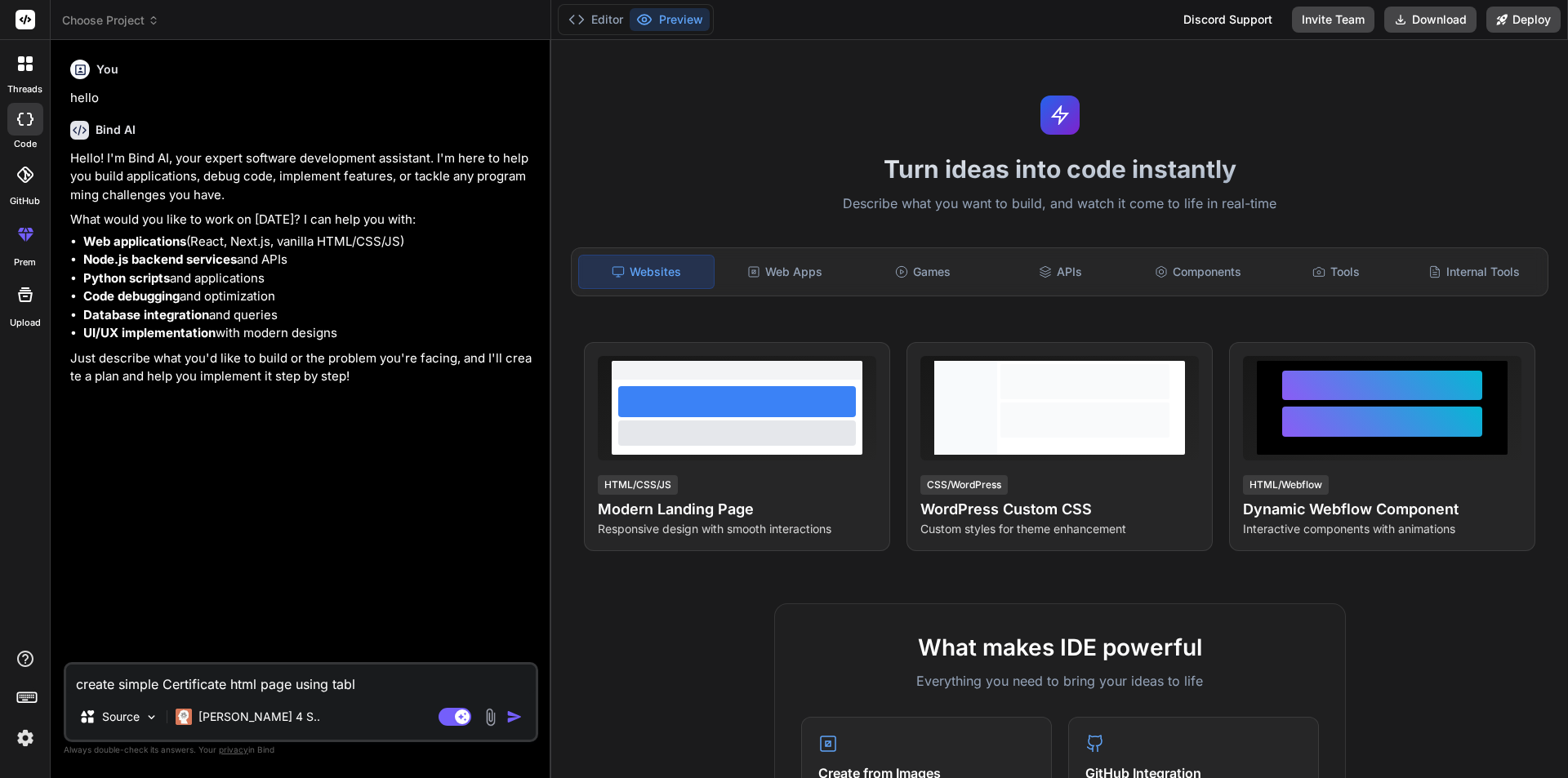
type textarea "create simple Certificate html page using table"
type textarea "x"
type textarea "create simple Certificate html page using table"
type textarea "x"
type textarea "create simple Certificate html page using table t"
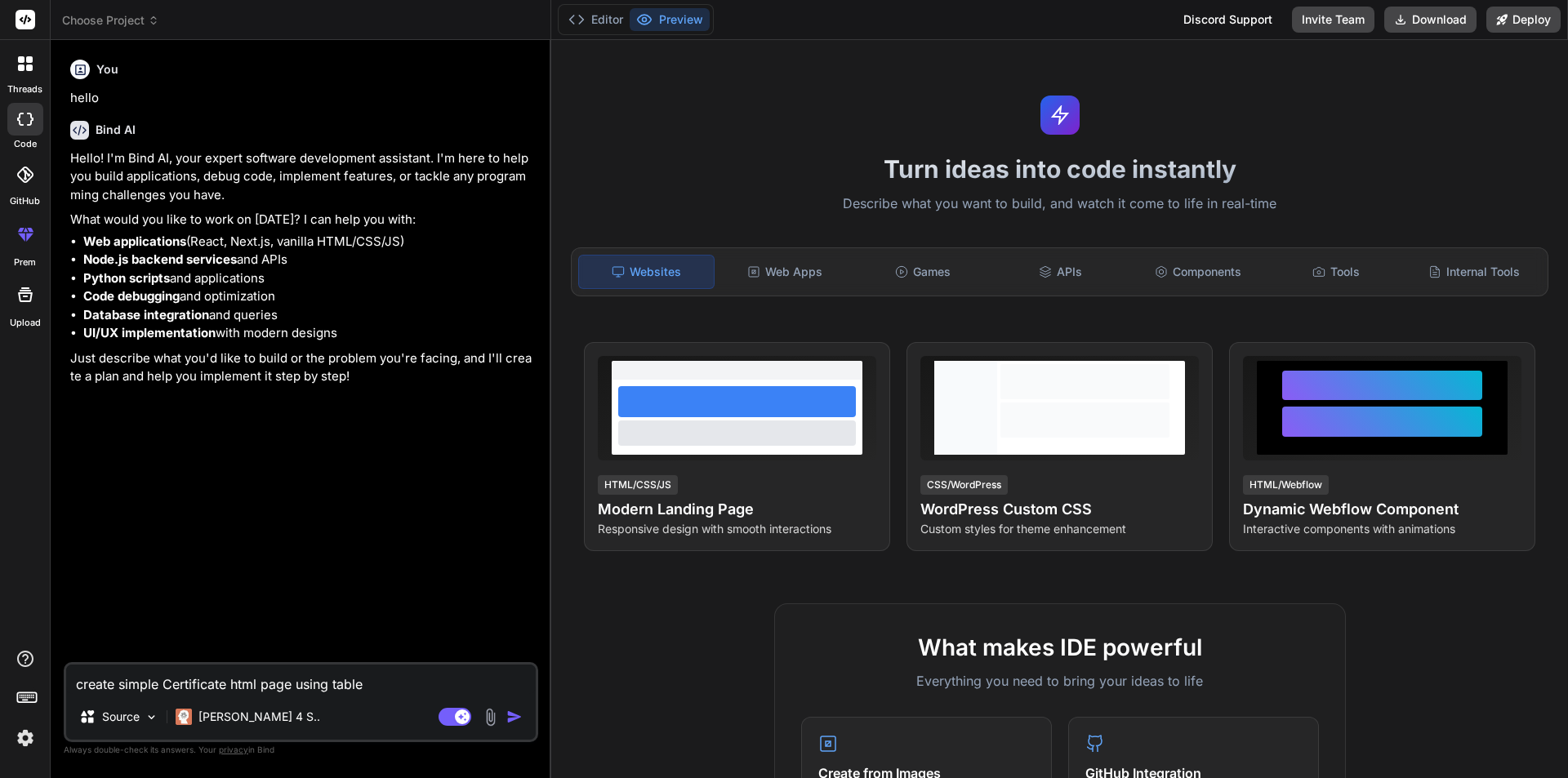
type textarea "x"
type textarea "create simple Certificate html page using table ta"
type textarea "x"
type textarea "create simple Certificate html page using table tag"
type textarea "x"
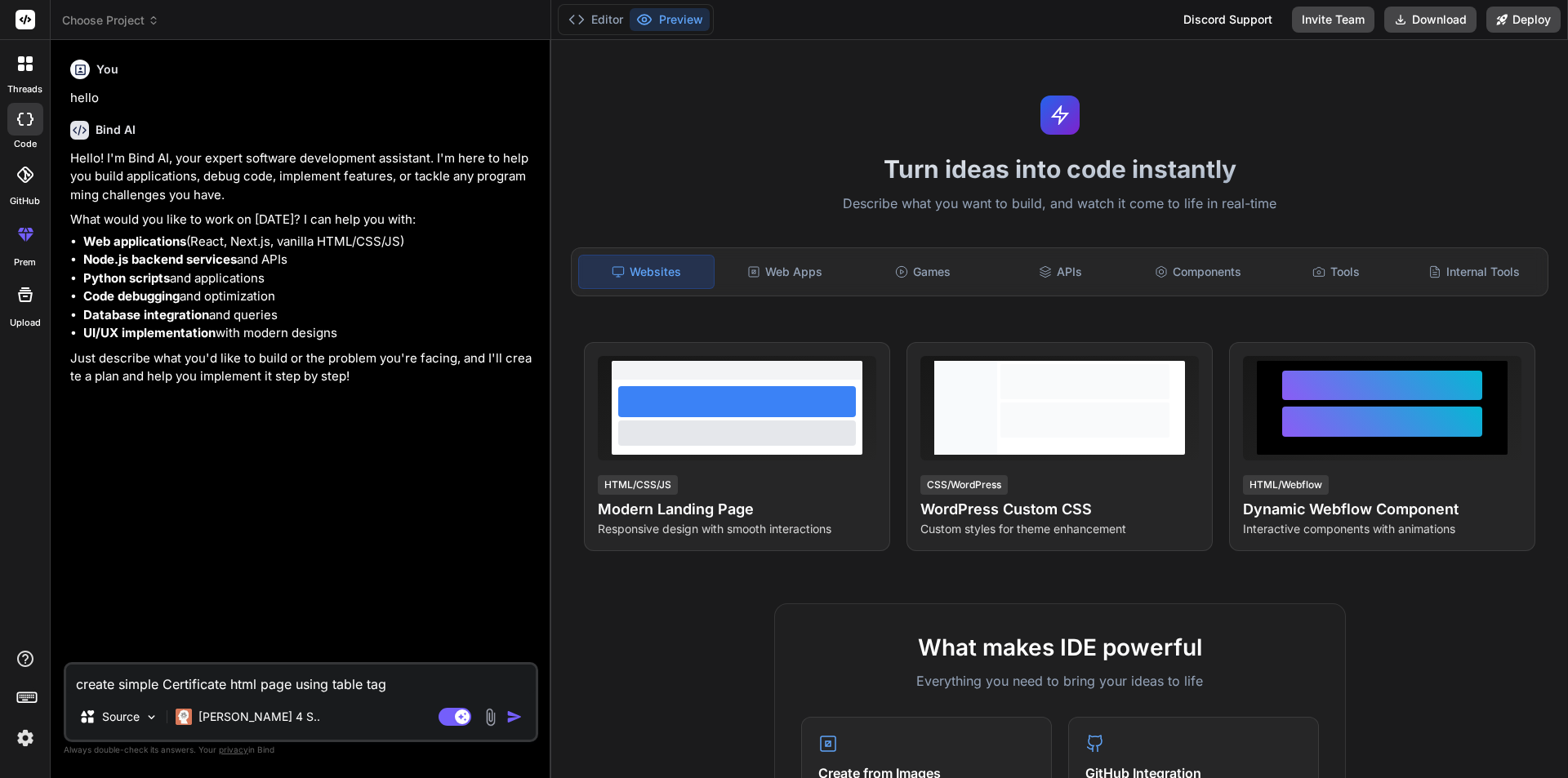
type textarea "create simple Certificate html page using table tag"
type textarea "x"
type textarea "create simple Certificate html page using table tag a"
type textarea "x"
type textarea "create simple Certificate html page using table tag ac"
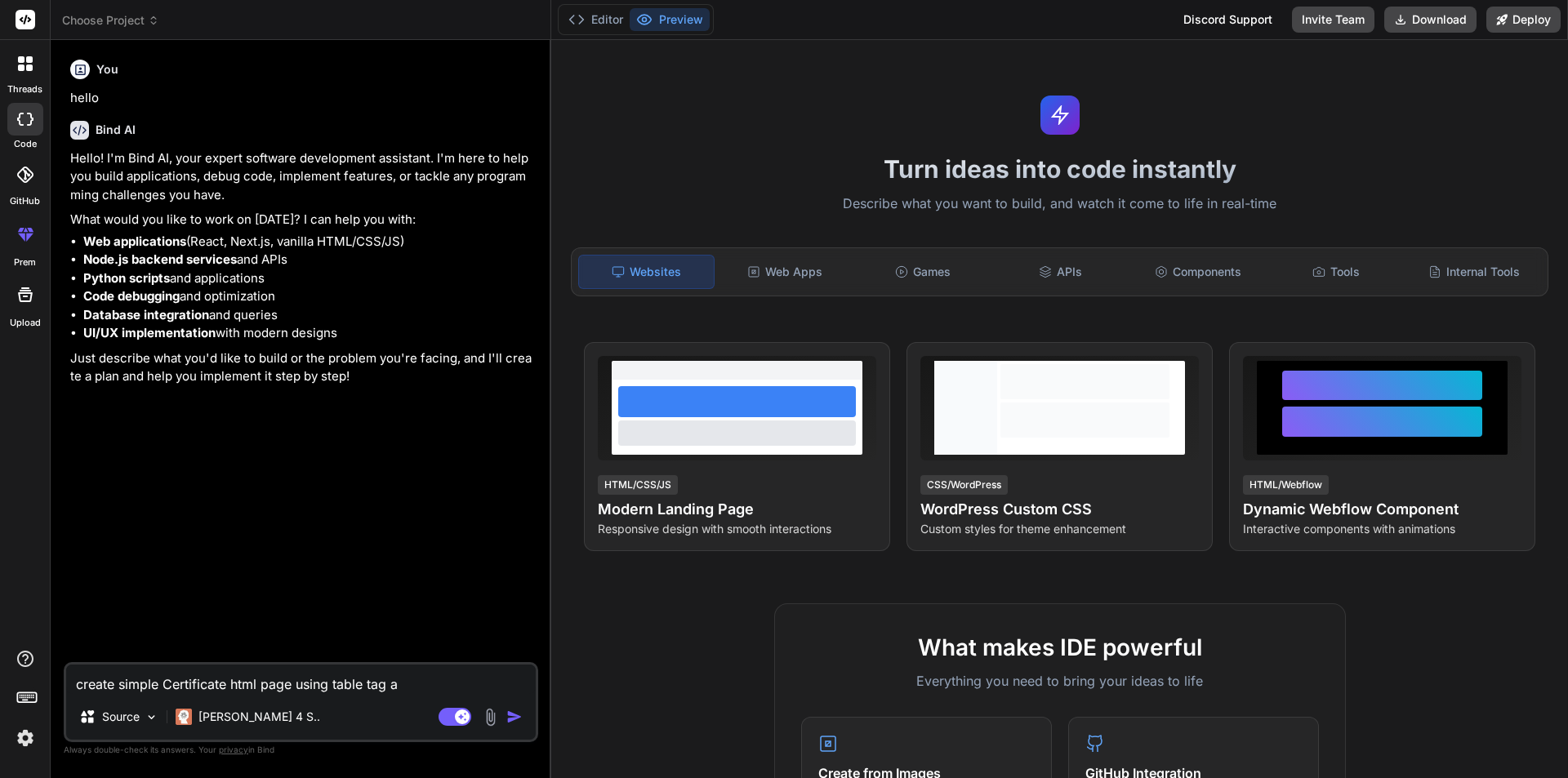
type textarea "x"
type textarea "create simple Certificate html page using table tag act"
type textarea "x"
type textarea "create simple Certificate html page using table tag acta"
type textarea "x"
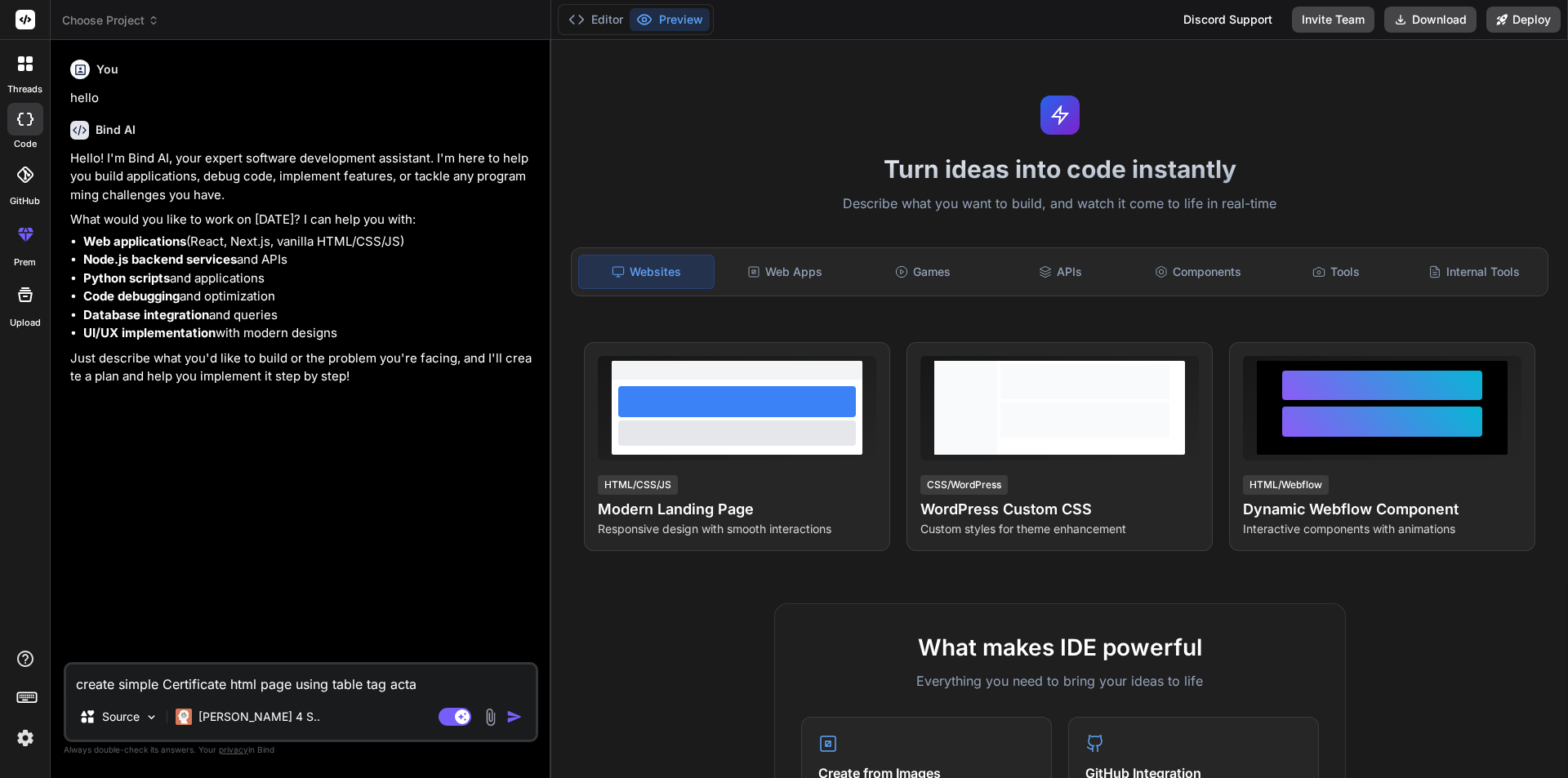
type textarea "create simple Certificate html page using table tag actas"
type textarea "x"
type textarea "create simple Certificate html page using table tag actas"
type textarea "x"
type textarea "create simple Certificate html page using table tag actas"
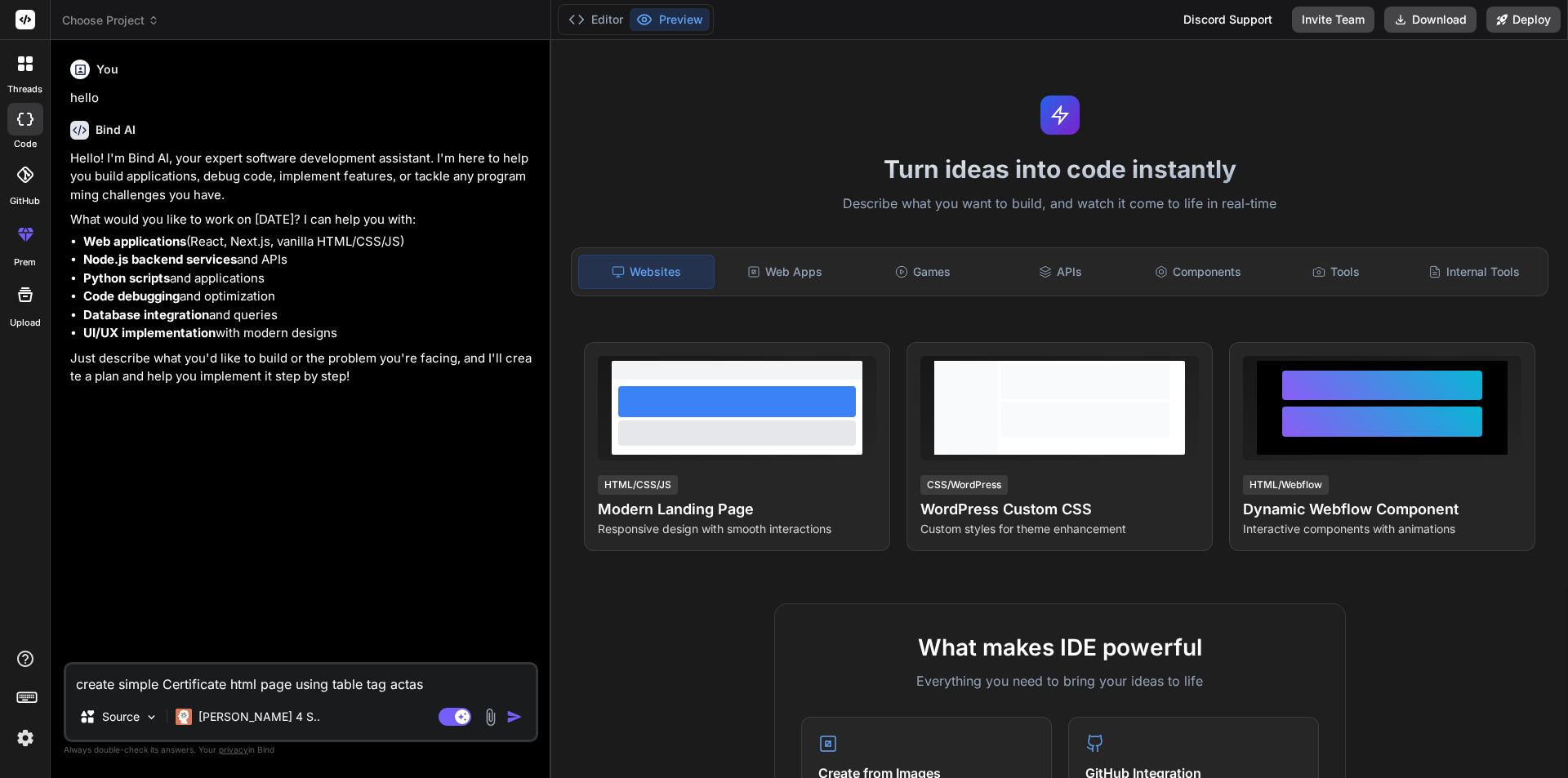
type textarea "x"
type textarea "create simple Certificate html page using table tag acta"
type textarea "x"
type textarea "create simple Certificate html page using table tag act"
type textarea "x"
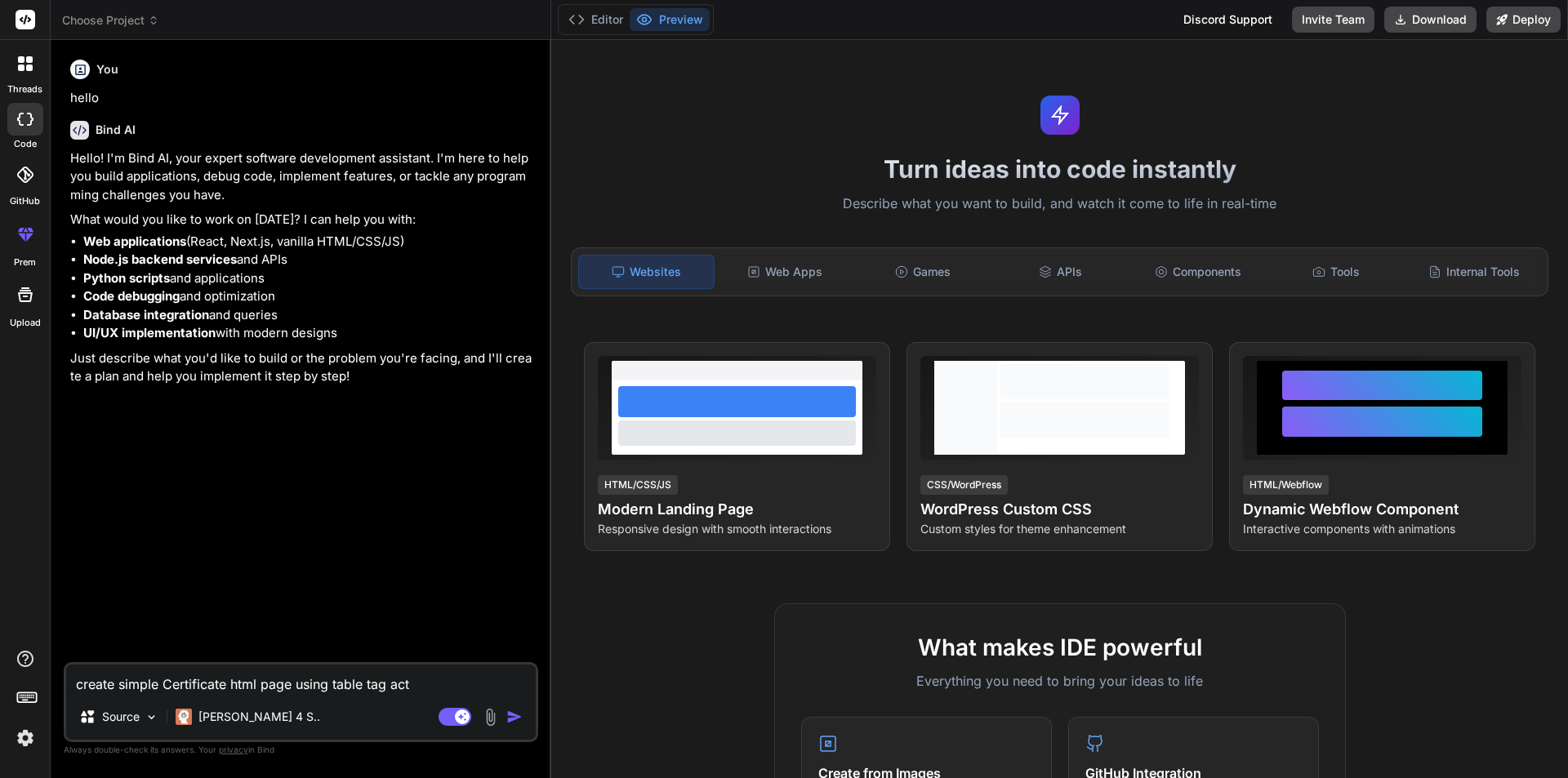
type textarea "create simple Certificate html page using table tag act"
type textarea "x"
type textarea "create simple Certificate html page using table tag act a"
type textarea "x"
type textarea "create simple Certificate html page using table tag act as"
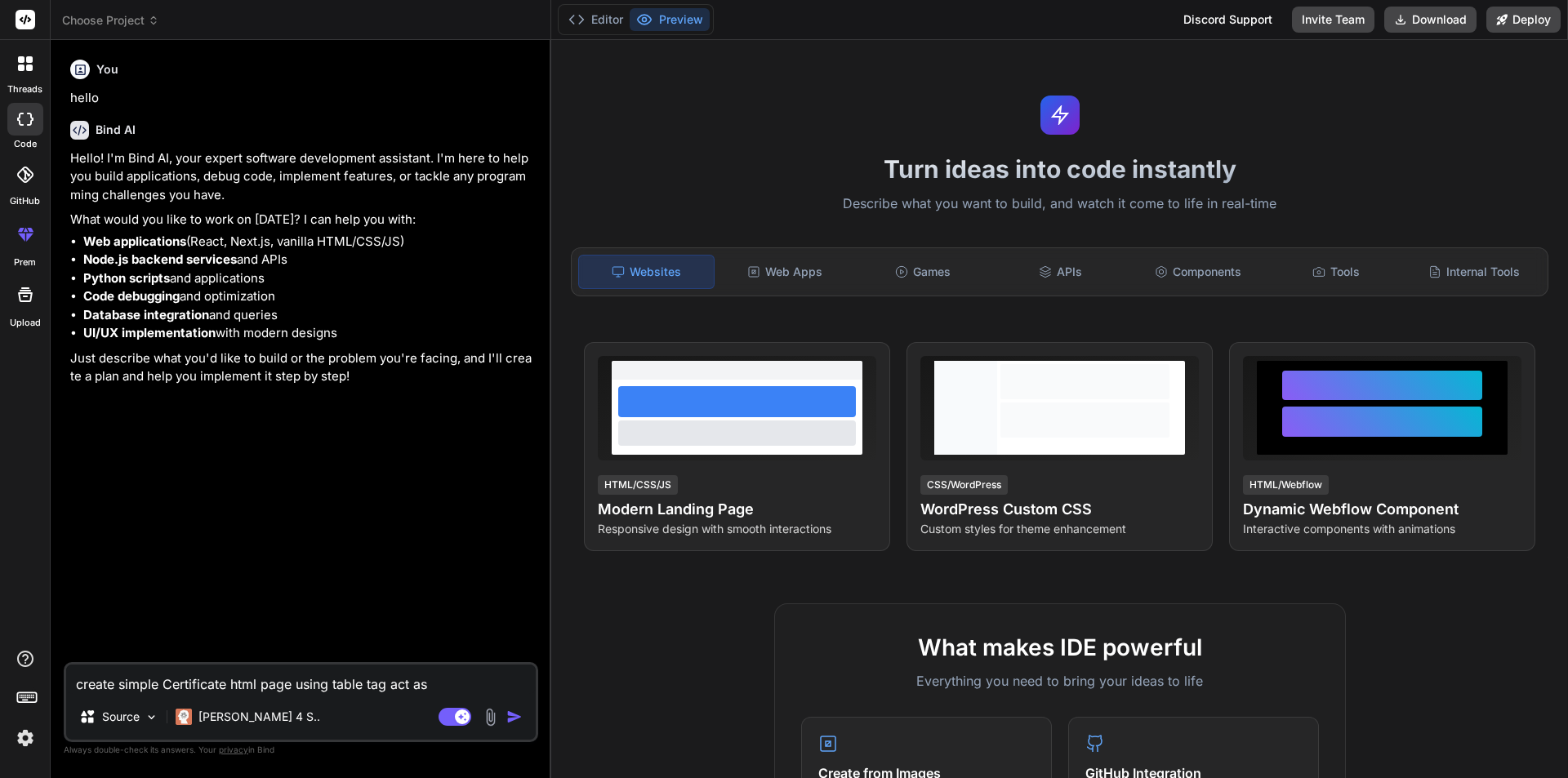
type textarea "x"
type textarea "create simple Certificate html page using table tag act as p"
type textarea "x"
type textarea "create simple Certificate html page using table tag act as pd"
type textarea "x"
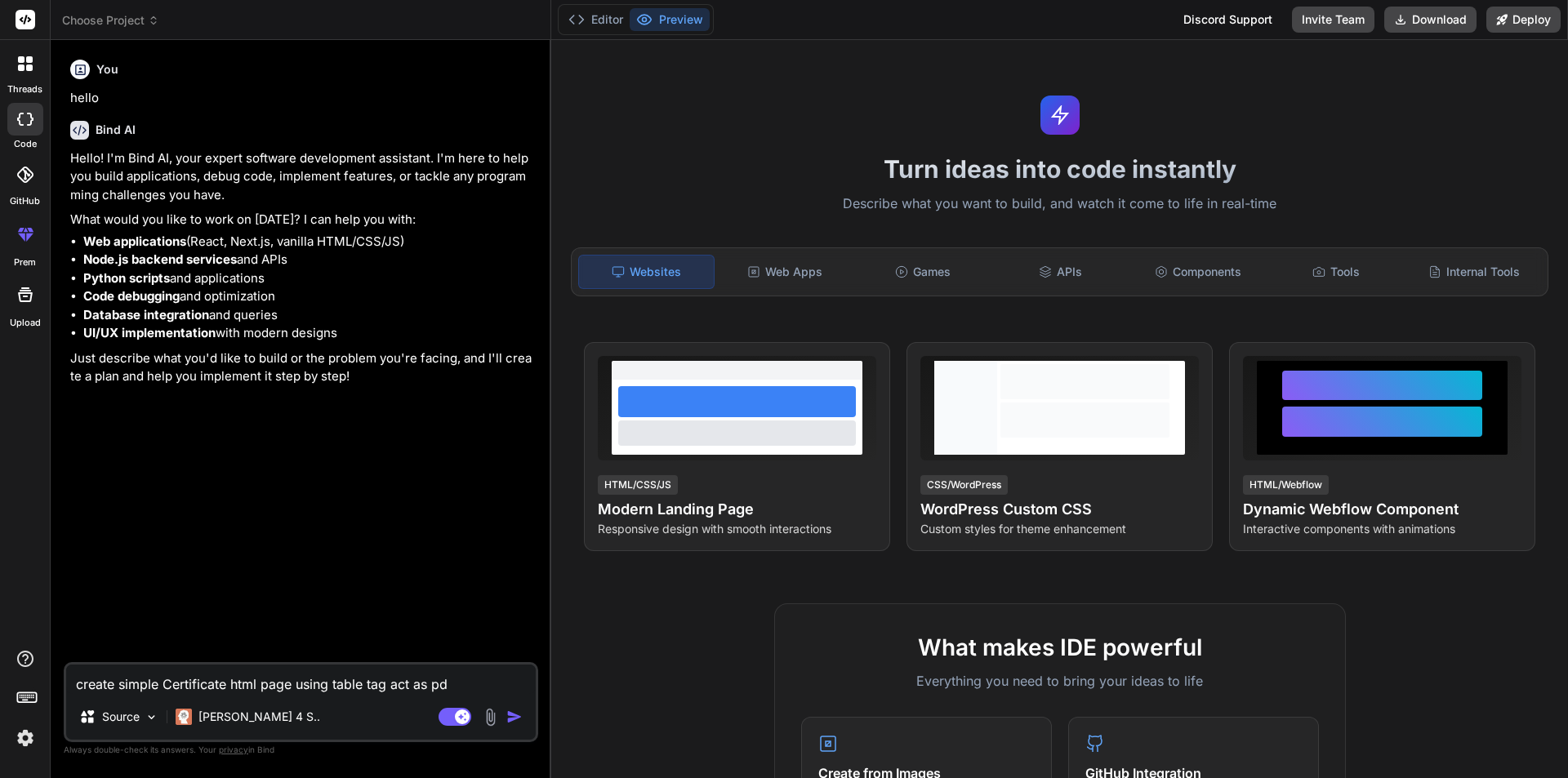
type textarea "create simple Certificate html page using table tag act as pdf"
type textarea "x"
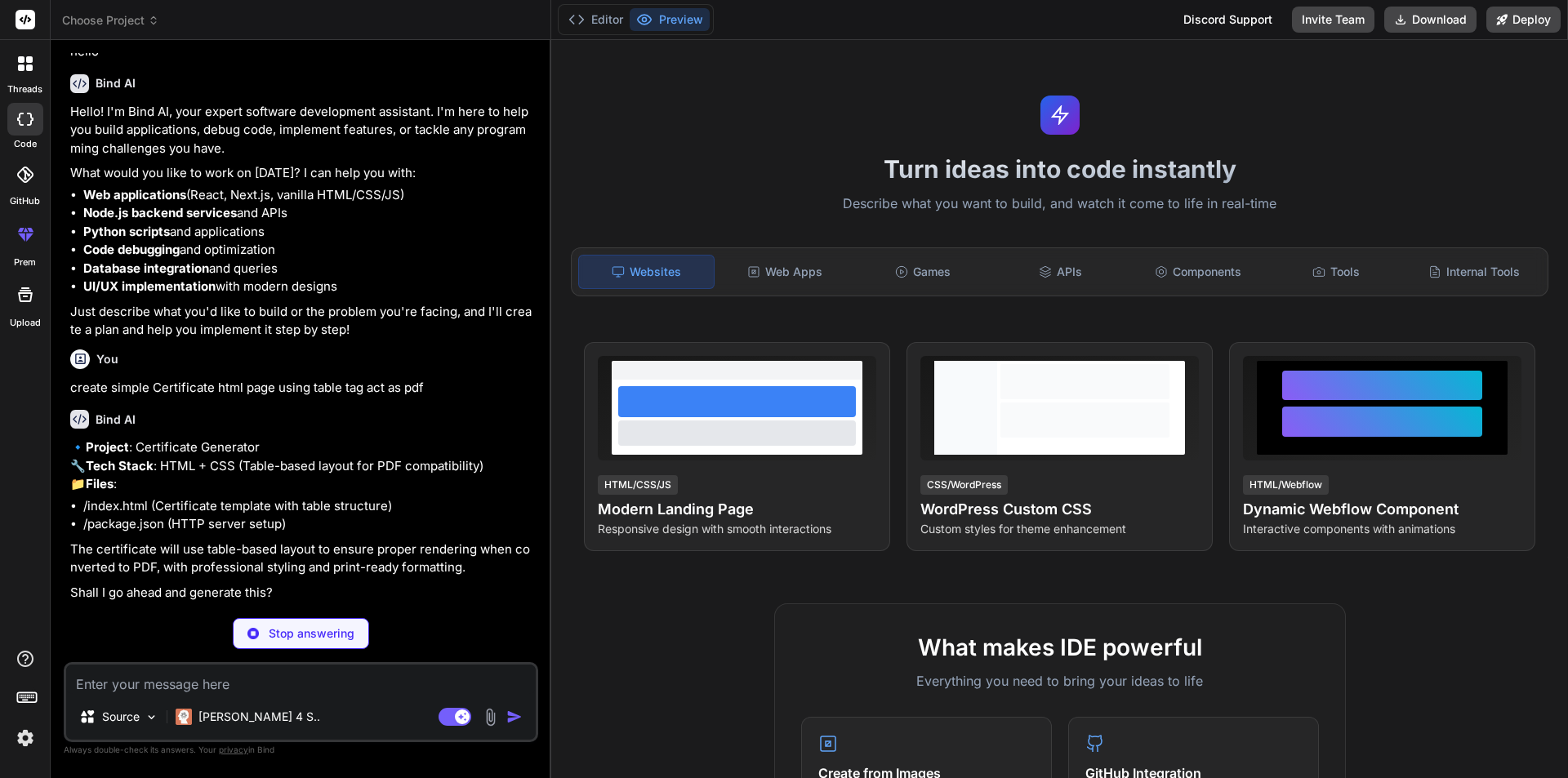
scroll to position [26, 0]
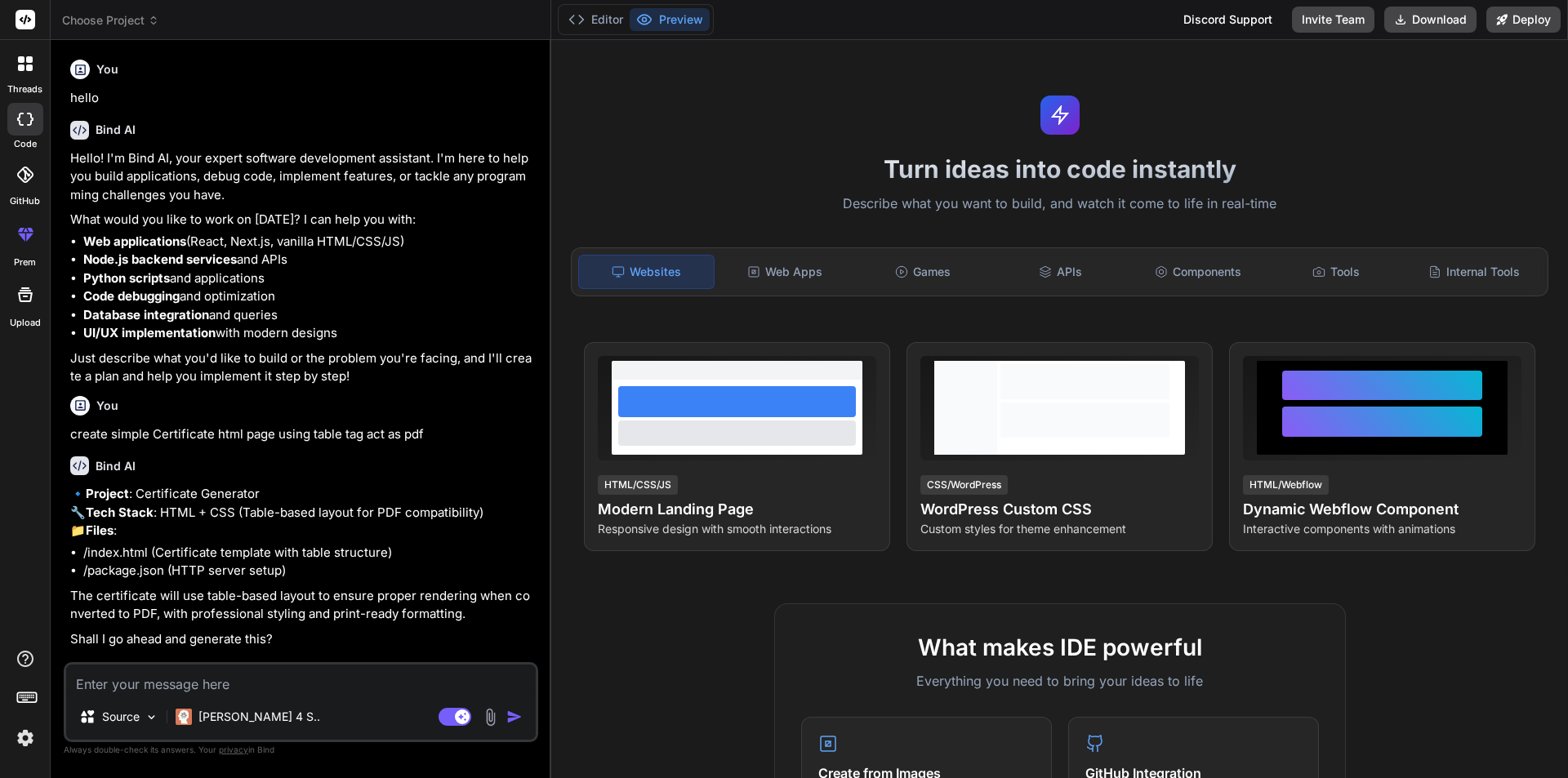
type textarea "x"
type textarea "y"
type textarea "x"
type textarea "ye"
type textarea "x"
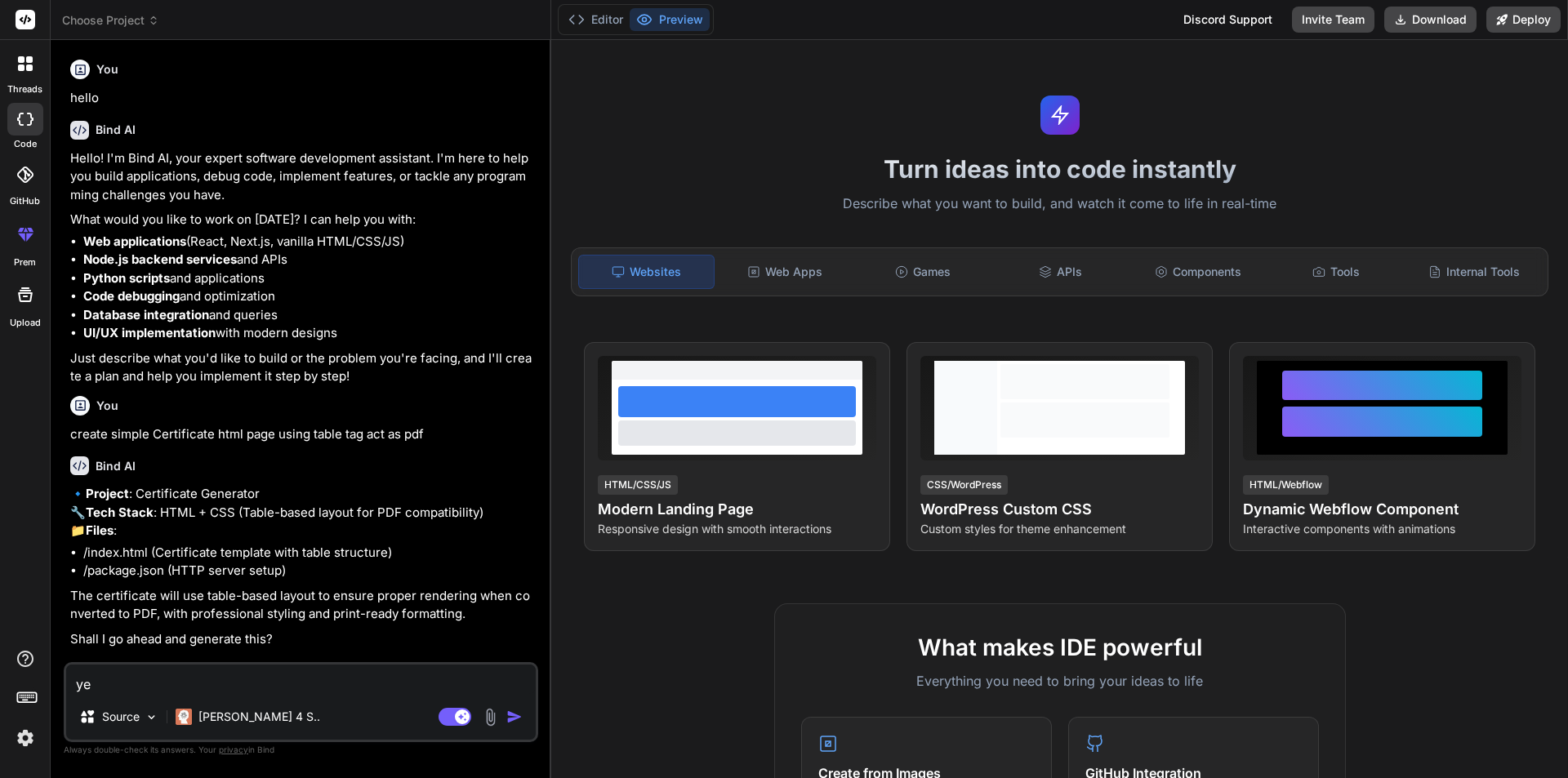
type textarea "yes"
type textarea "x"
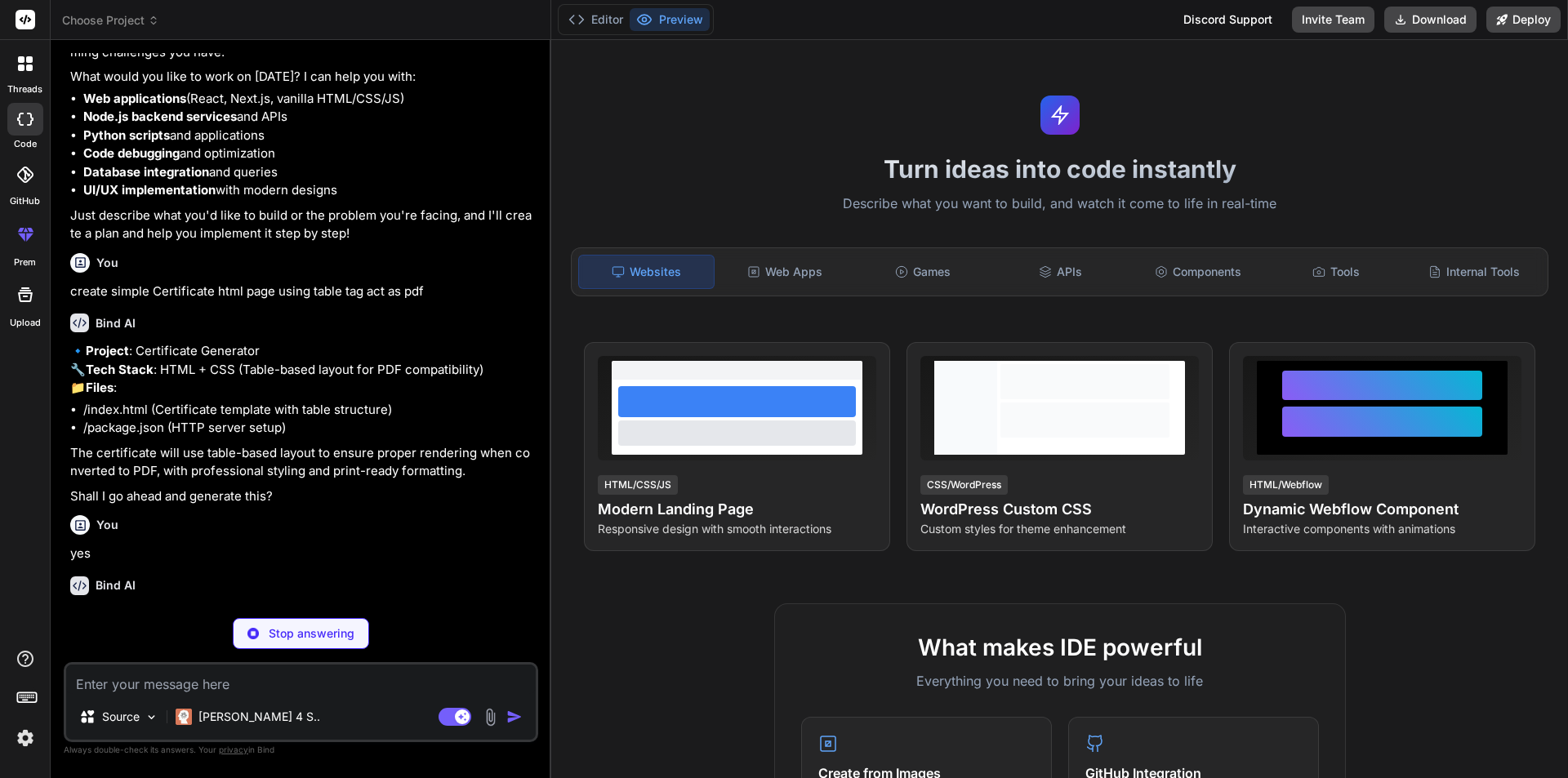
scroll to position [196, 0]
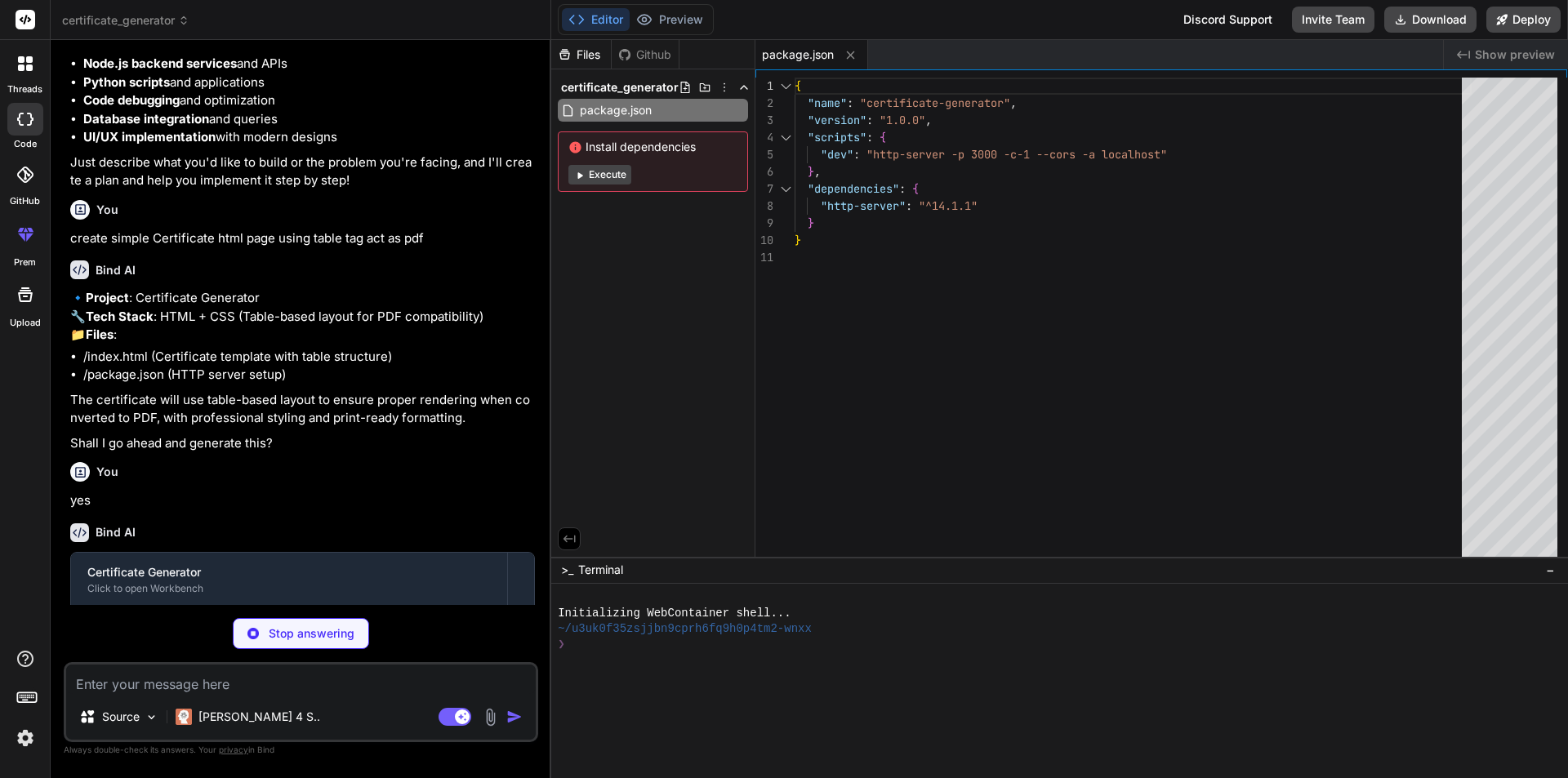
click at [606, 173] on button "Execute" at bounding box center [600, 175] width 63 height 20
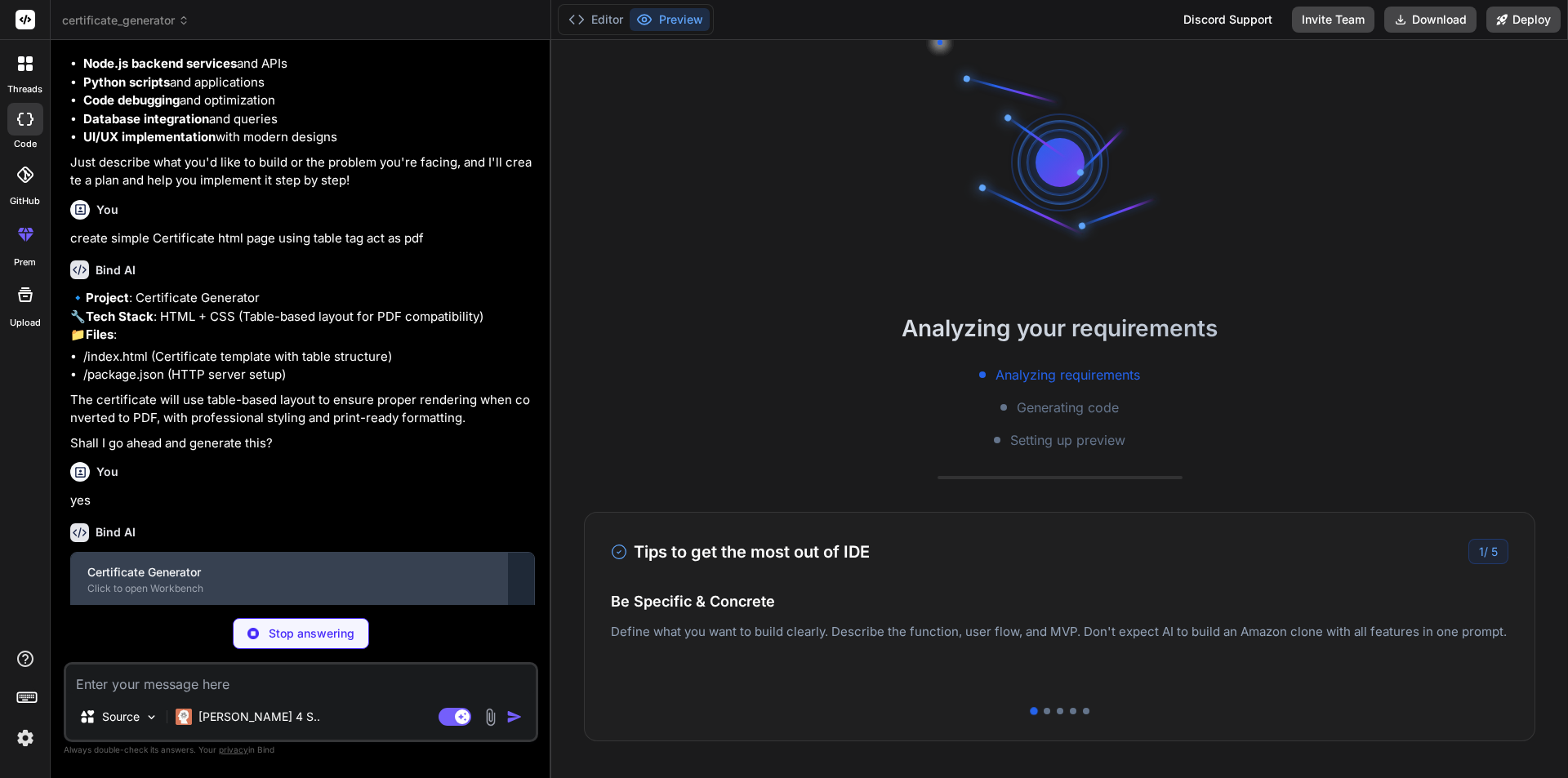
scroll to position [311, 0]
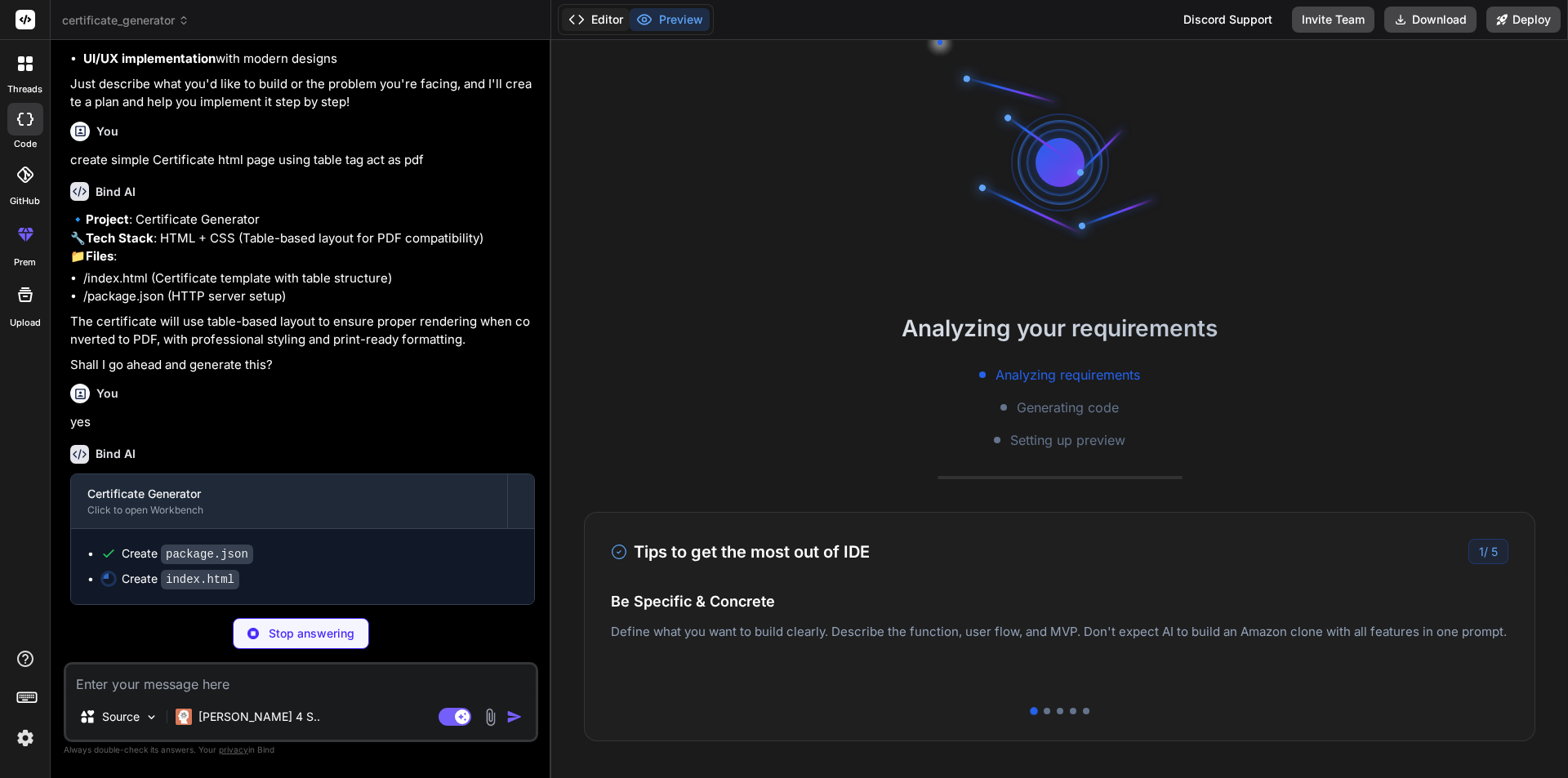
click at [609, 20] on button "Editor" at bounding box center [596, 20] width 68 height 23
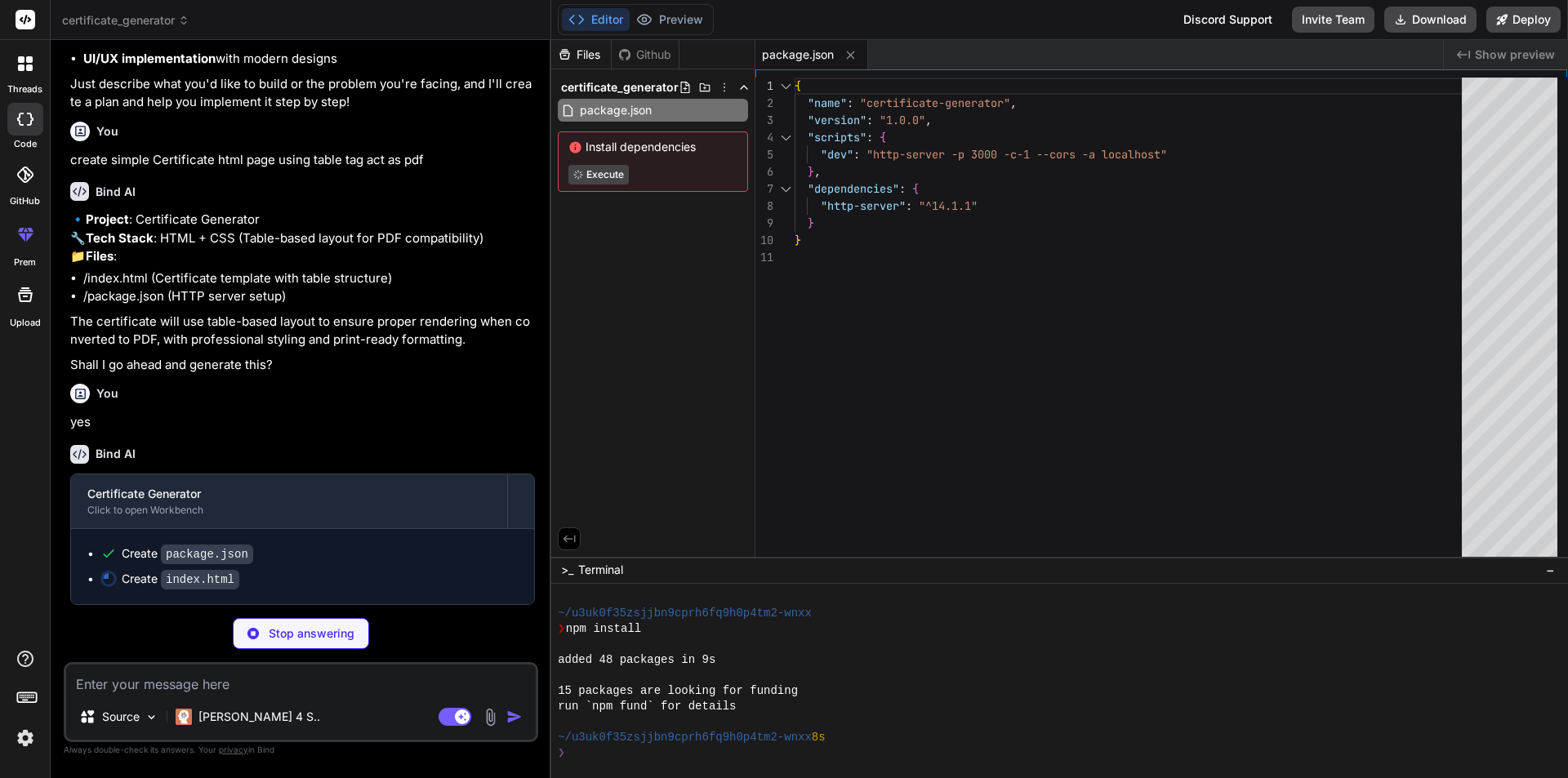
scroll to position [124, 0]
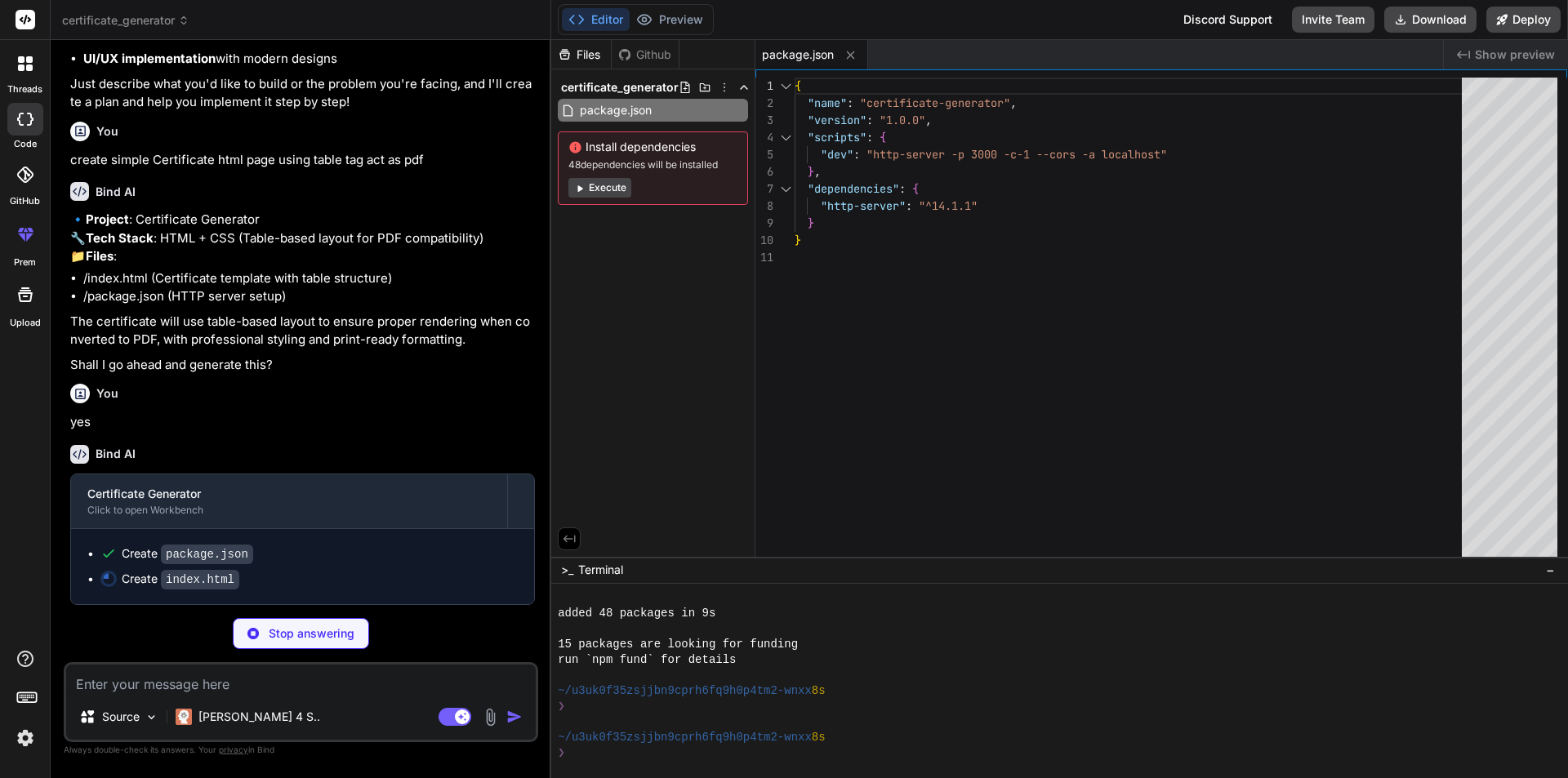
type textarea "x"
type textarea "year: 'numeric', month: 'long', day: 'numeric' }); // You can update the date d…"
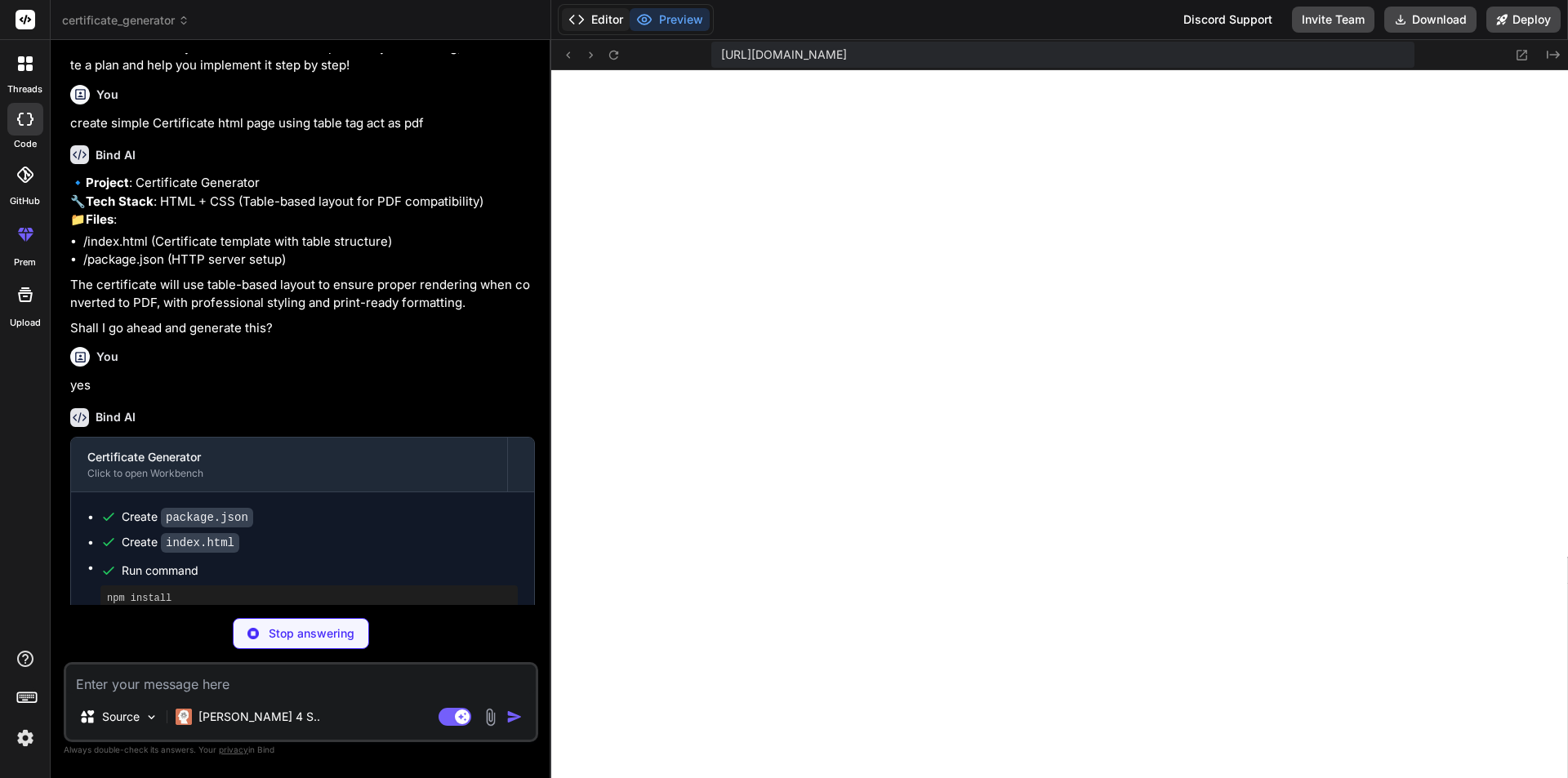
scroll to position [885, 0]
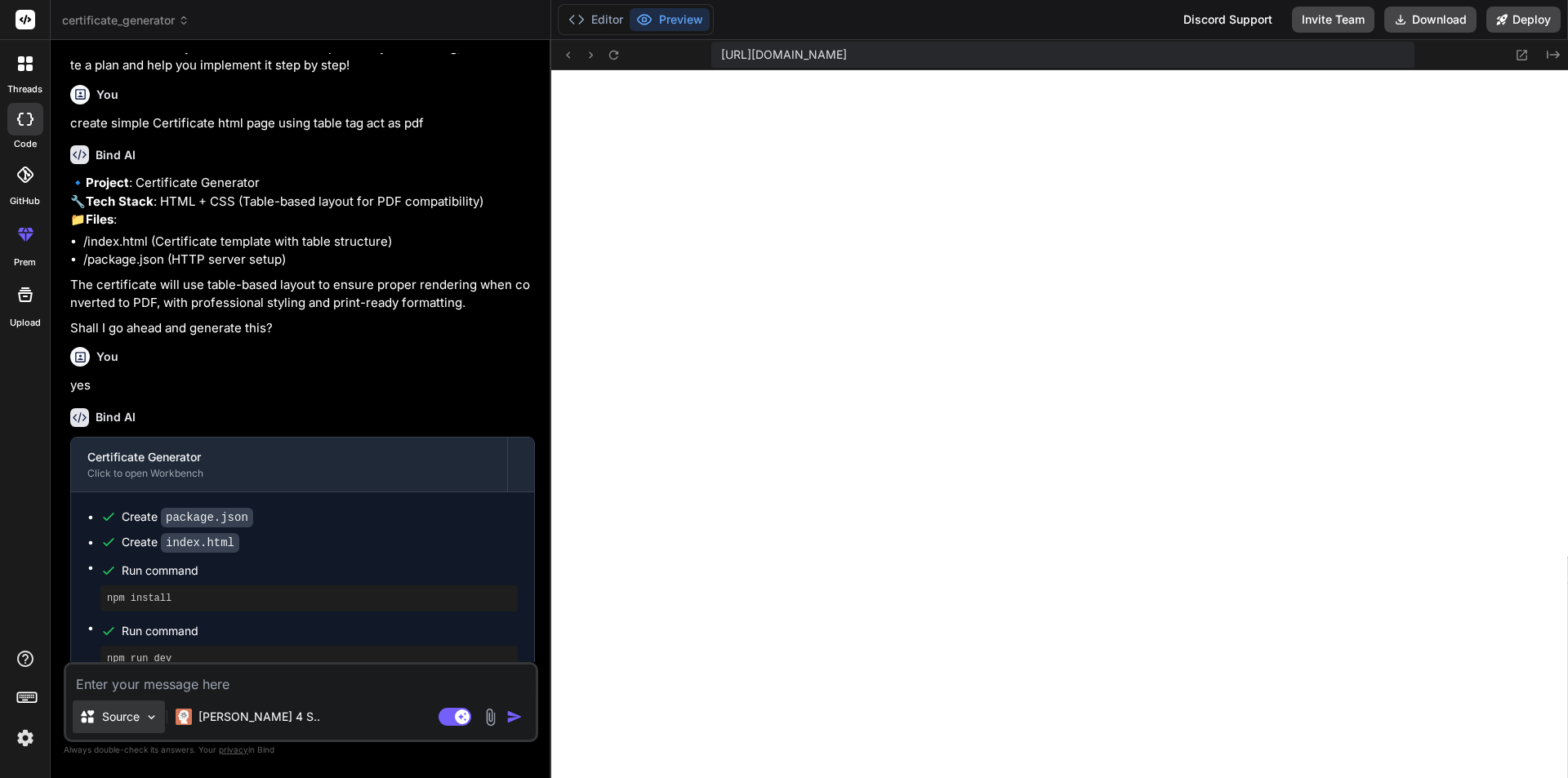
click at [142, 723] on div "Source" at bounding box center [118, 717] width 92 height 32
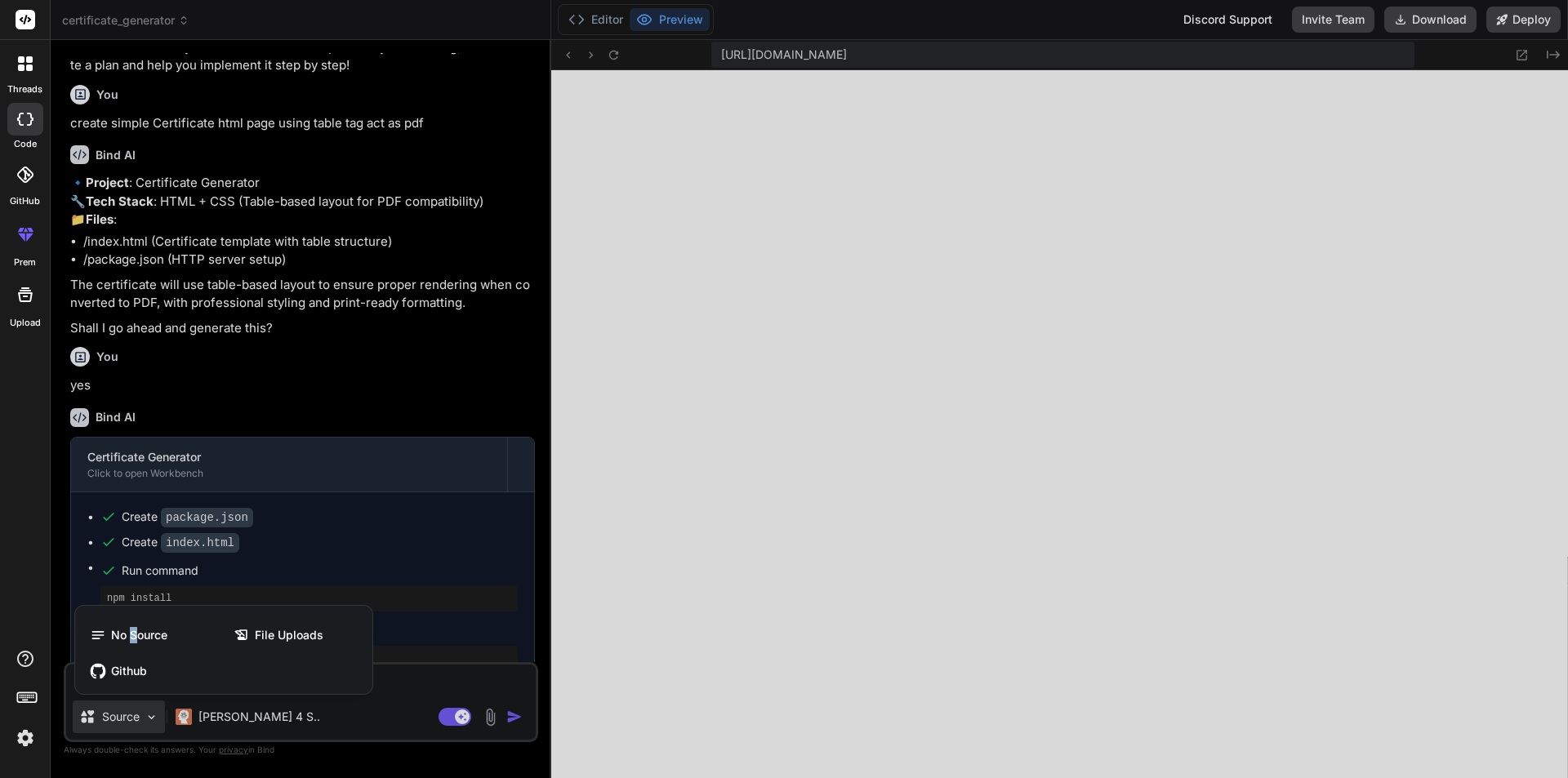
click at [134, 637] on span "No Source" at bounding box center [139, 635] width 56 height 16
type textarea "x"
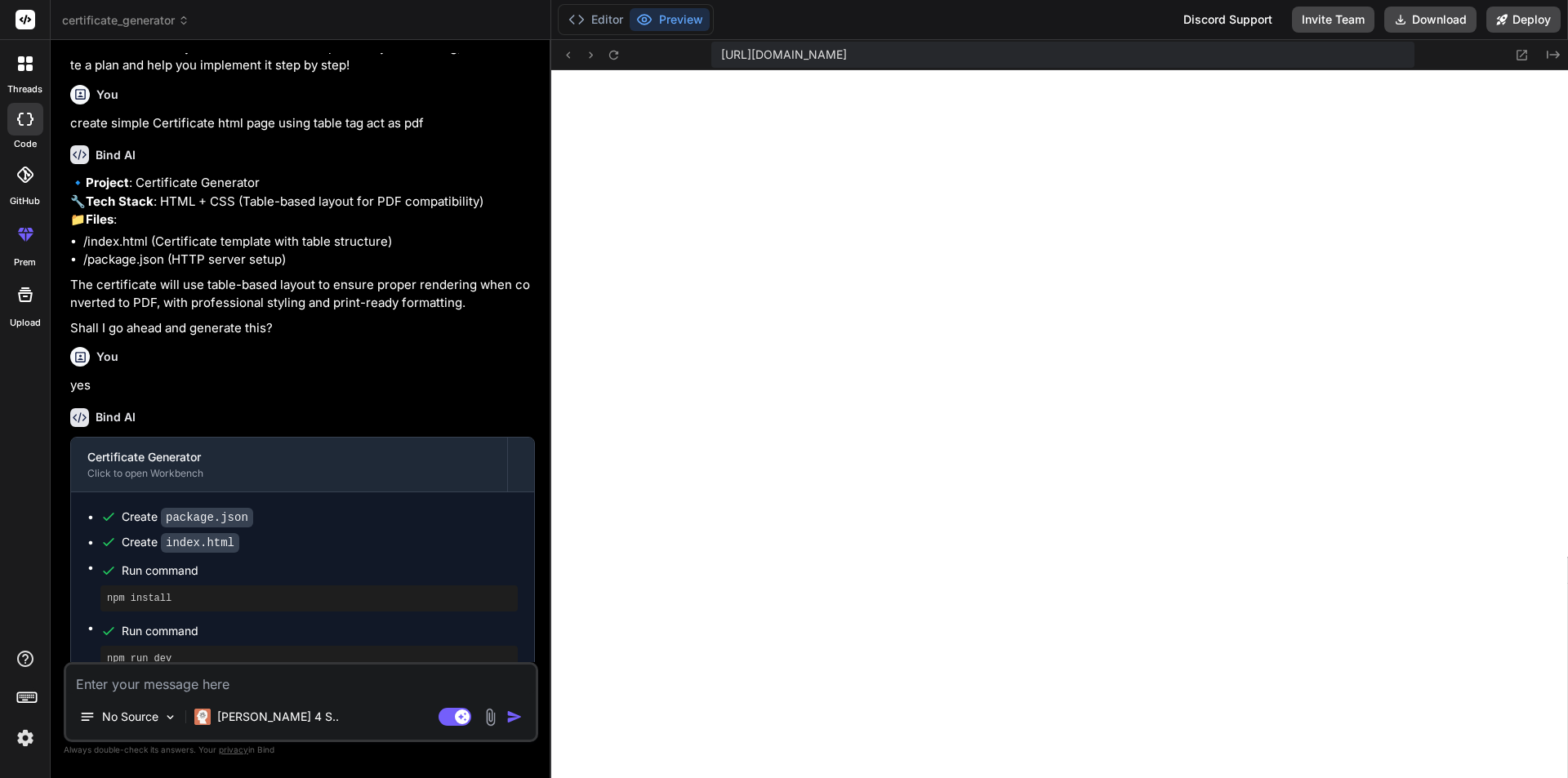
click at [228, 680] on textarea at bounding box center [301, 679] width 470 height 29
click at [193, 676] on textarea at bounding box center [301, 679] width 470 height 29
